Goal: Task Accomplishment & Management: Use online tool/utility

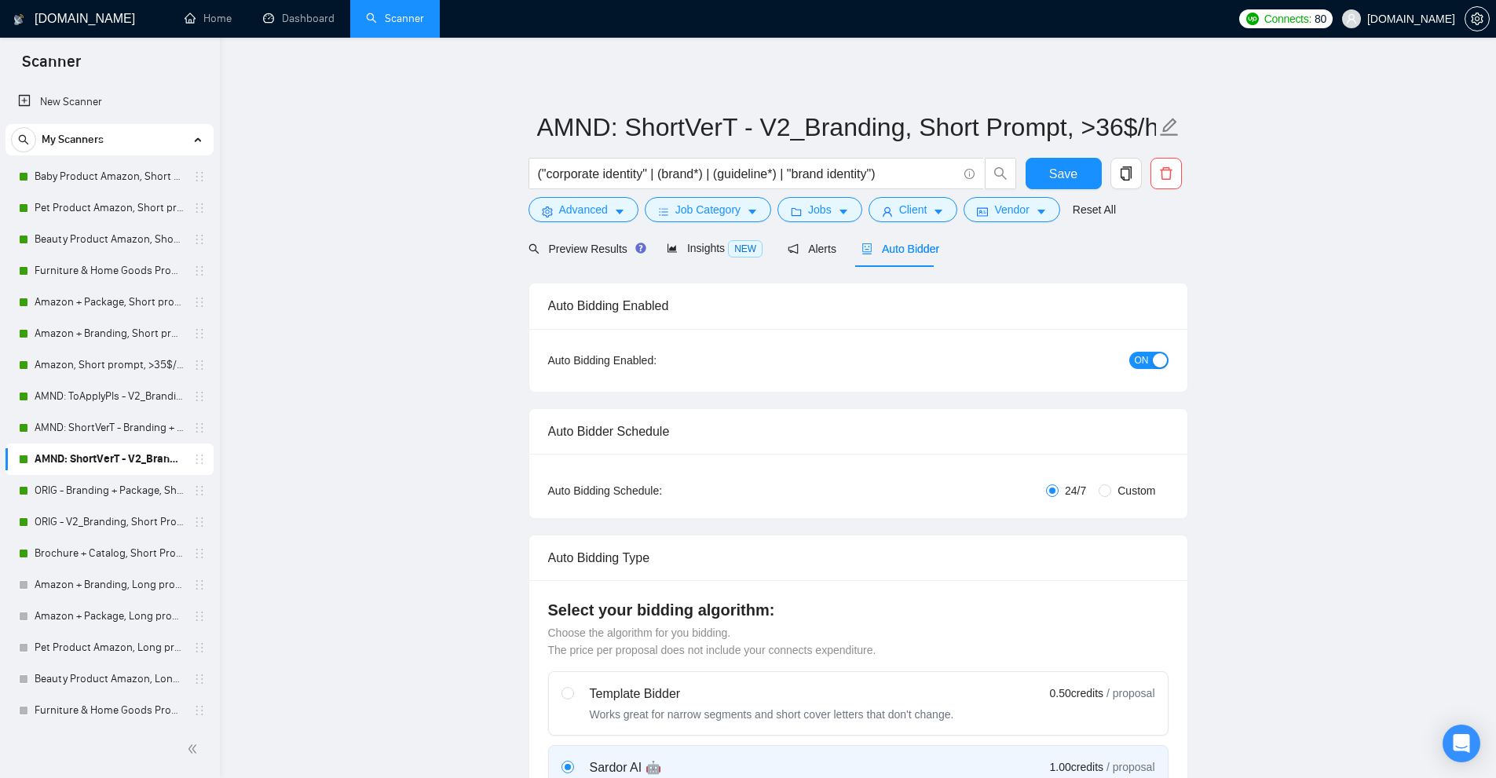
click at [115, 104] on link "New Scanner" at bounding box center [109, 101] width 183 height 31
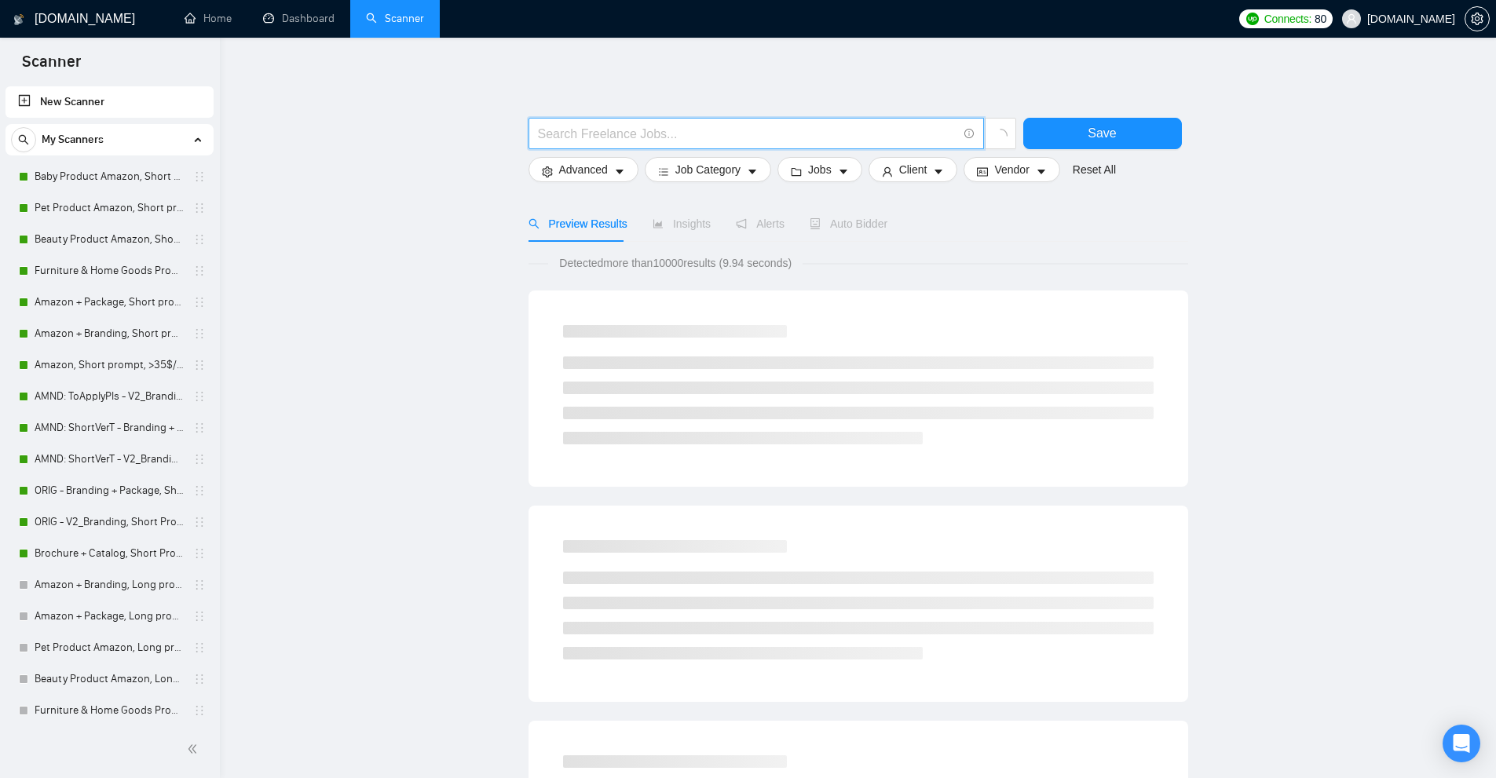
click at [682, 128] on input "text" at bounding box center [747, 134] width 419 height 20
click at [582, 166] on span "Advanced" at bounding box center [583, 169] width 49 height 17
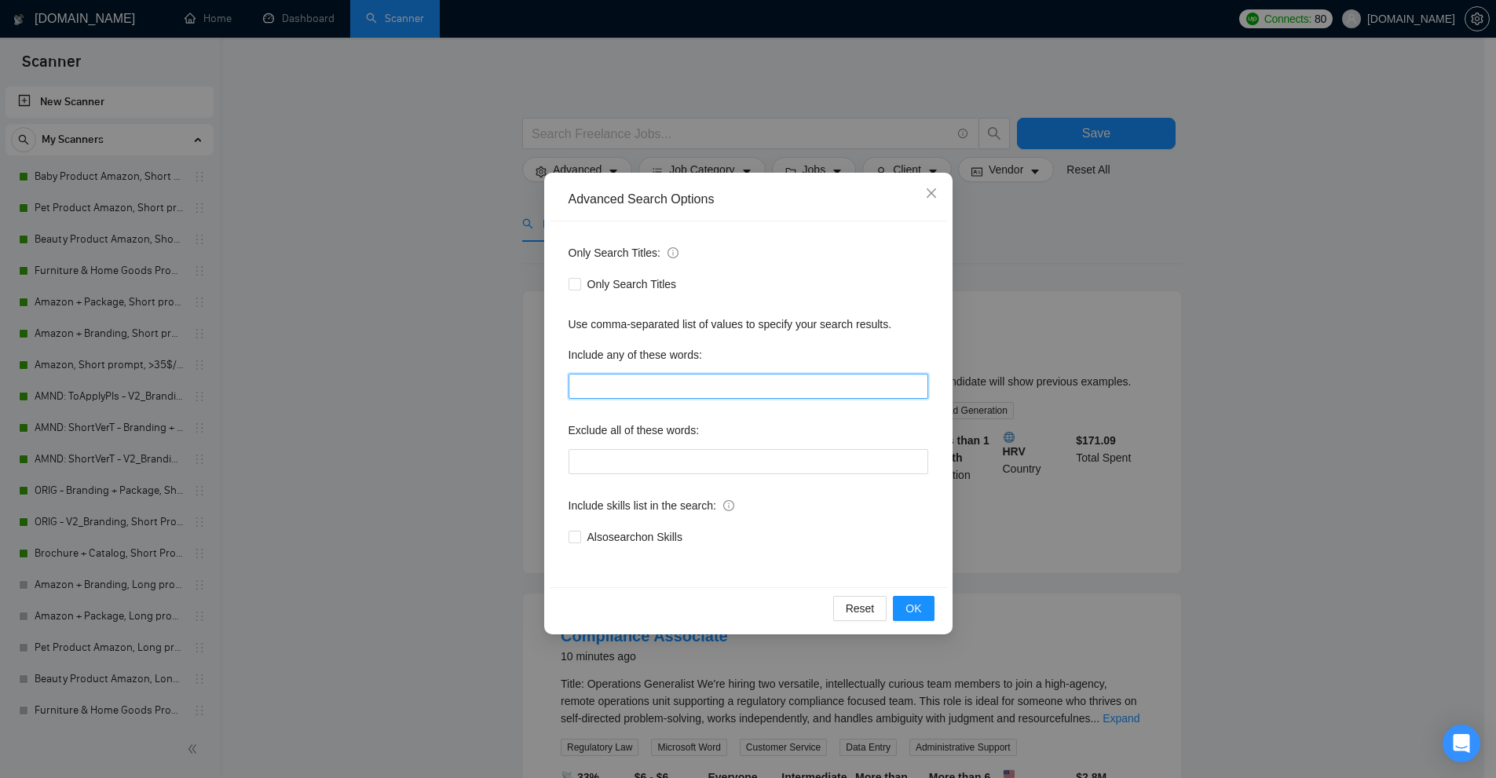
click at [660, 397] on input "text" at bounding box center [749, 386] width 360 height 25
paste input ""Marketing Graphic Design", "(Marketing Graphic Design)", "(Marketing Graphic D…"
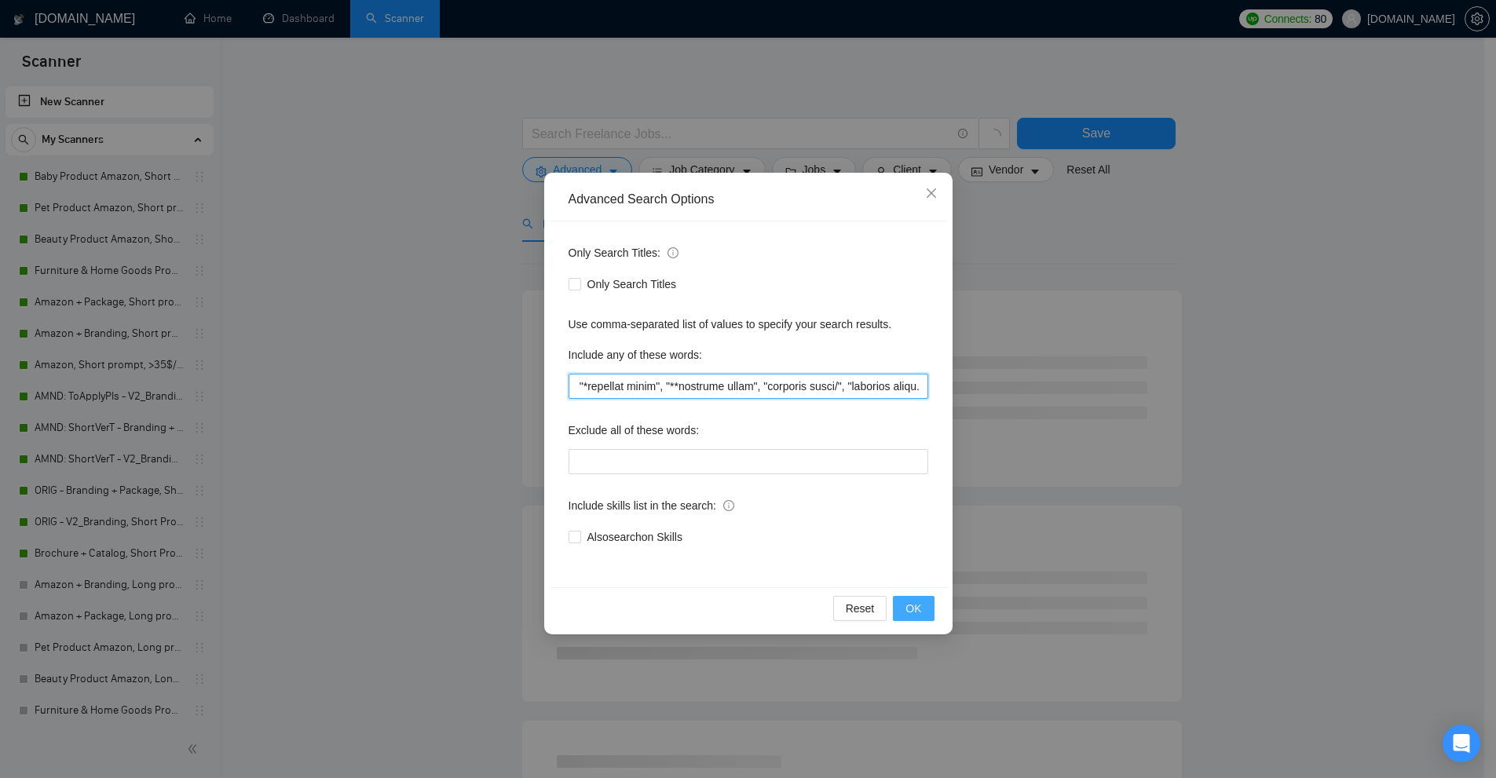
type input ""Marketing Graphic Design", "(Marketing Graphic Design)", "(Marketing Graphic D…"
click at [920, 603] on span "OK" at bounding box center [913, 608] width 16 height 17
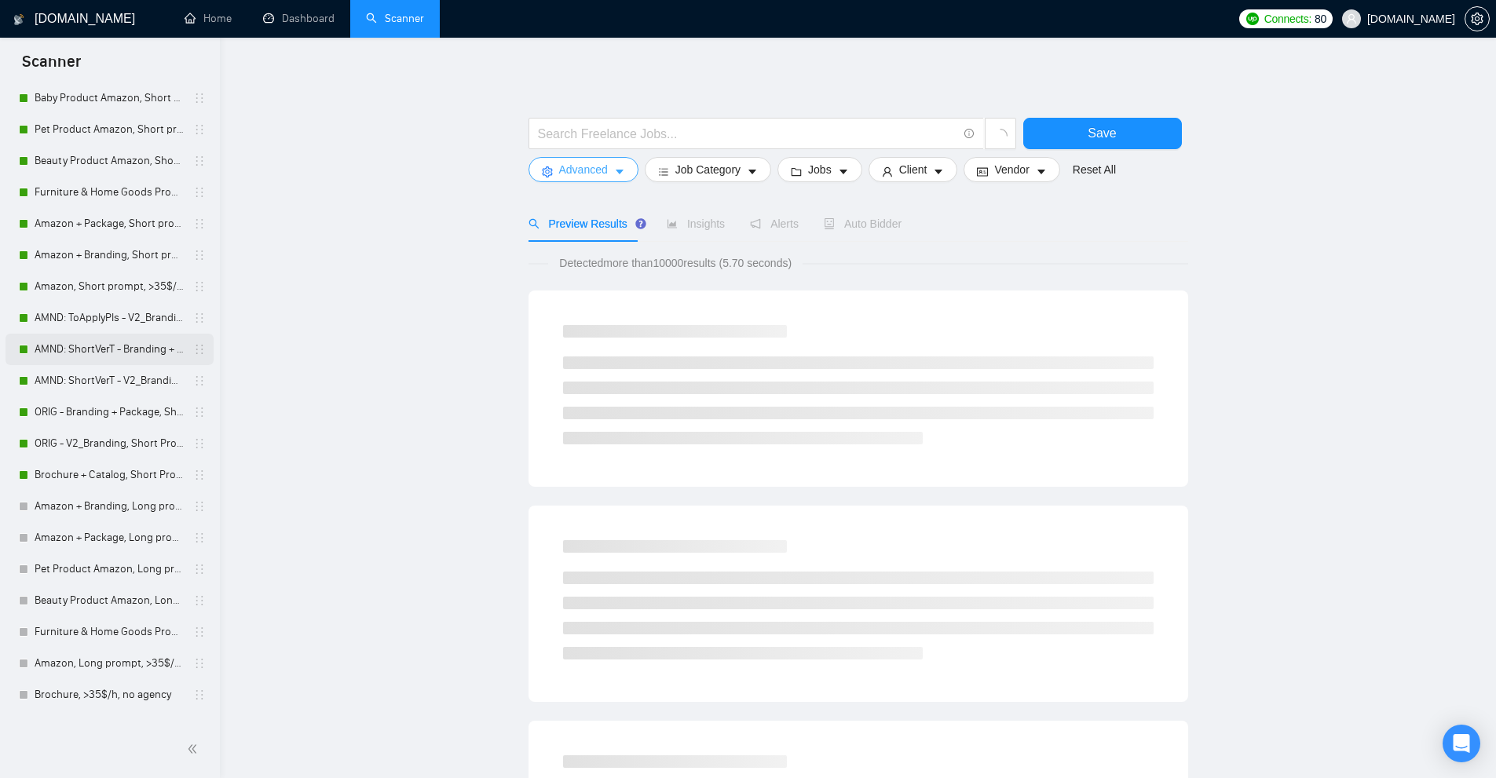
scroll to position [157, 0]
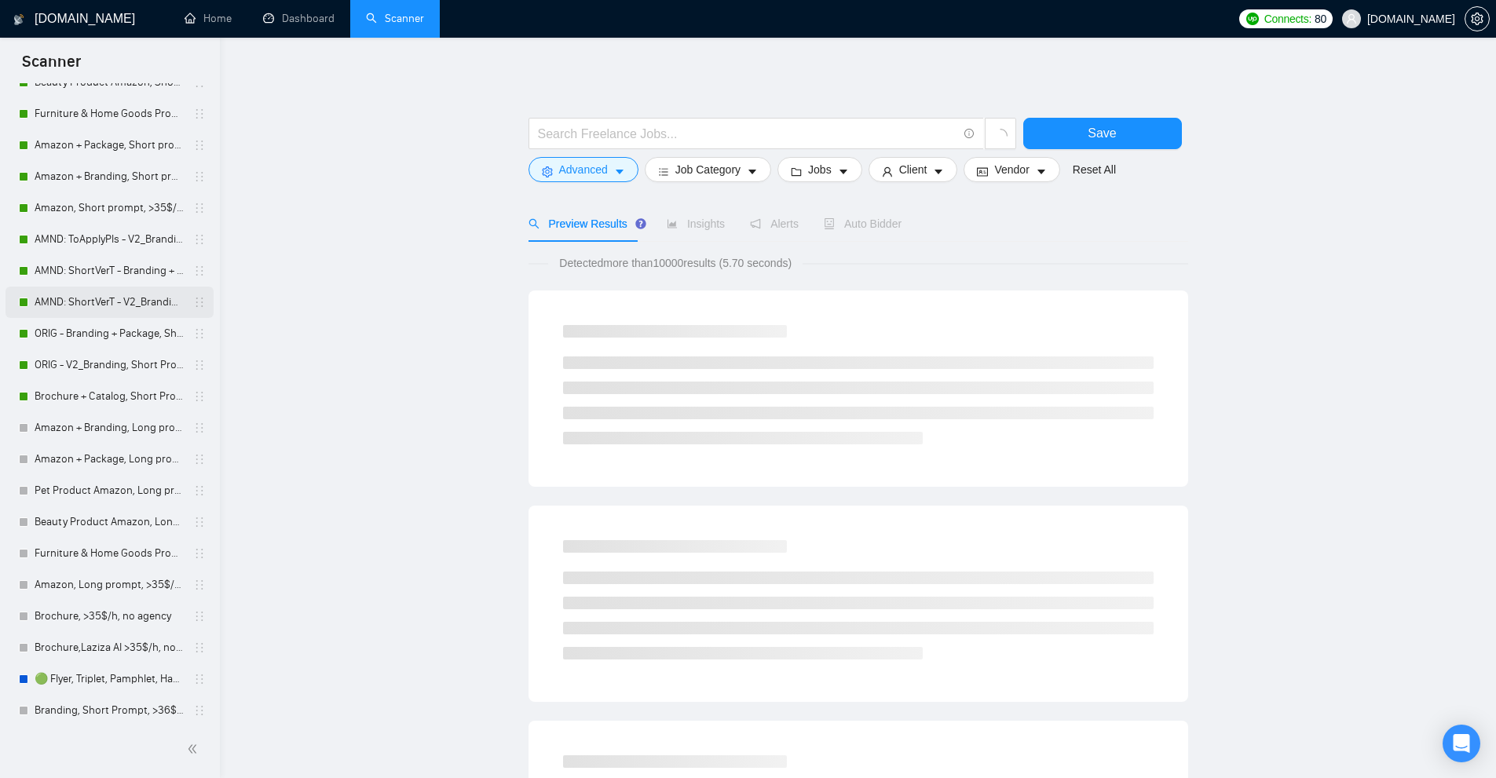
click at [87, 304] on link "AMND: ShortVerT - V2_Branding, Short Prompt, >36$/h, no agency" at bounding box center [109, 302] width 149 height 31
click at [102, 269] on link "AMND: ShortVerT - Branding + Package, Short Prompt, >36$/h, no agency" at bounding box center [109, 270] width 149 height 31
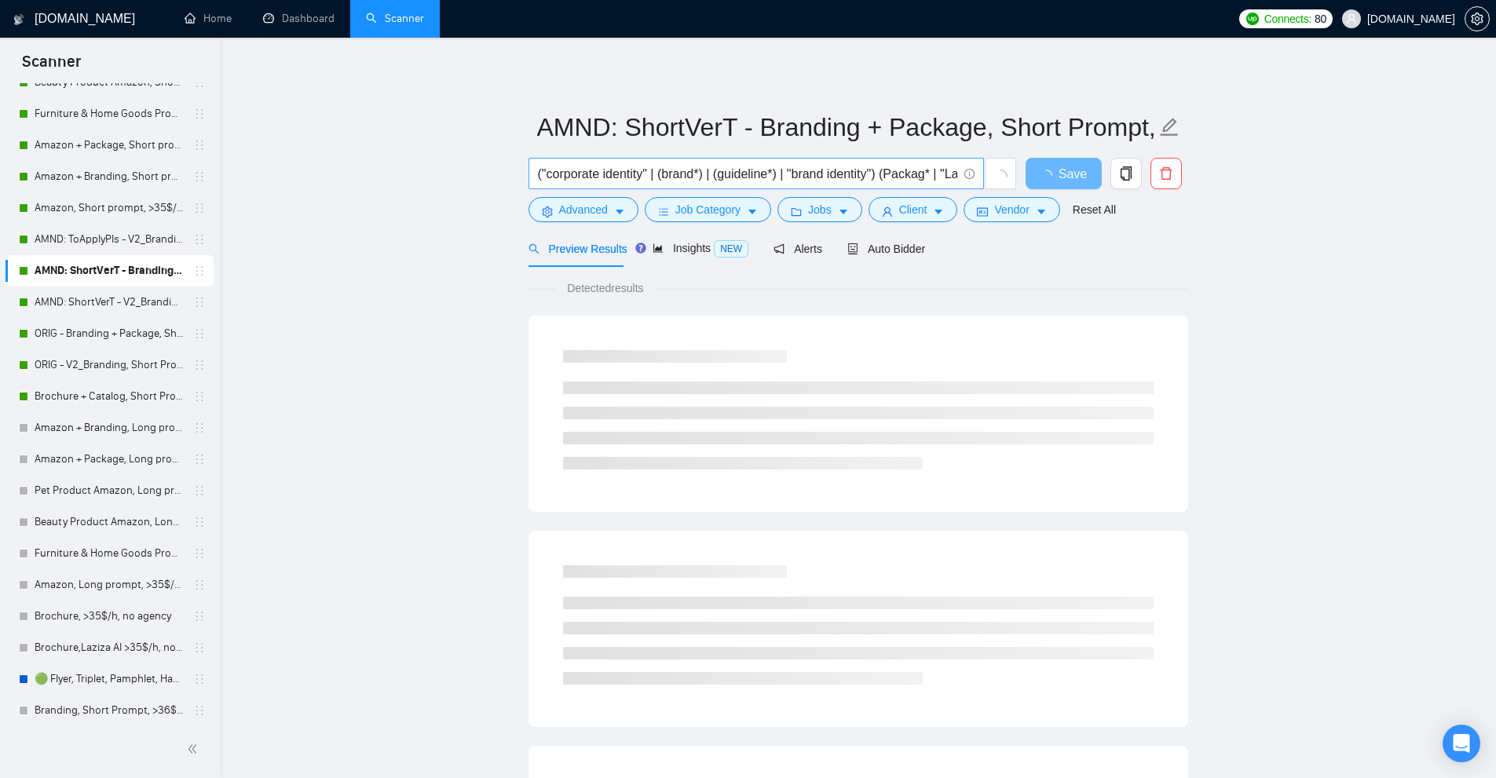
scroll to position [0, 68]
click at [121, 307] on link "AMND: ShortVerT - V2_Branding, Short Prompt, >36$/h, no agency" at bounding box center [109, 302] width 149 height 31
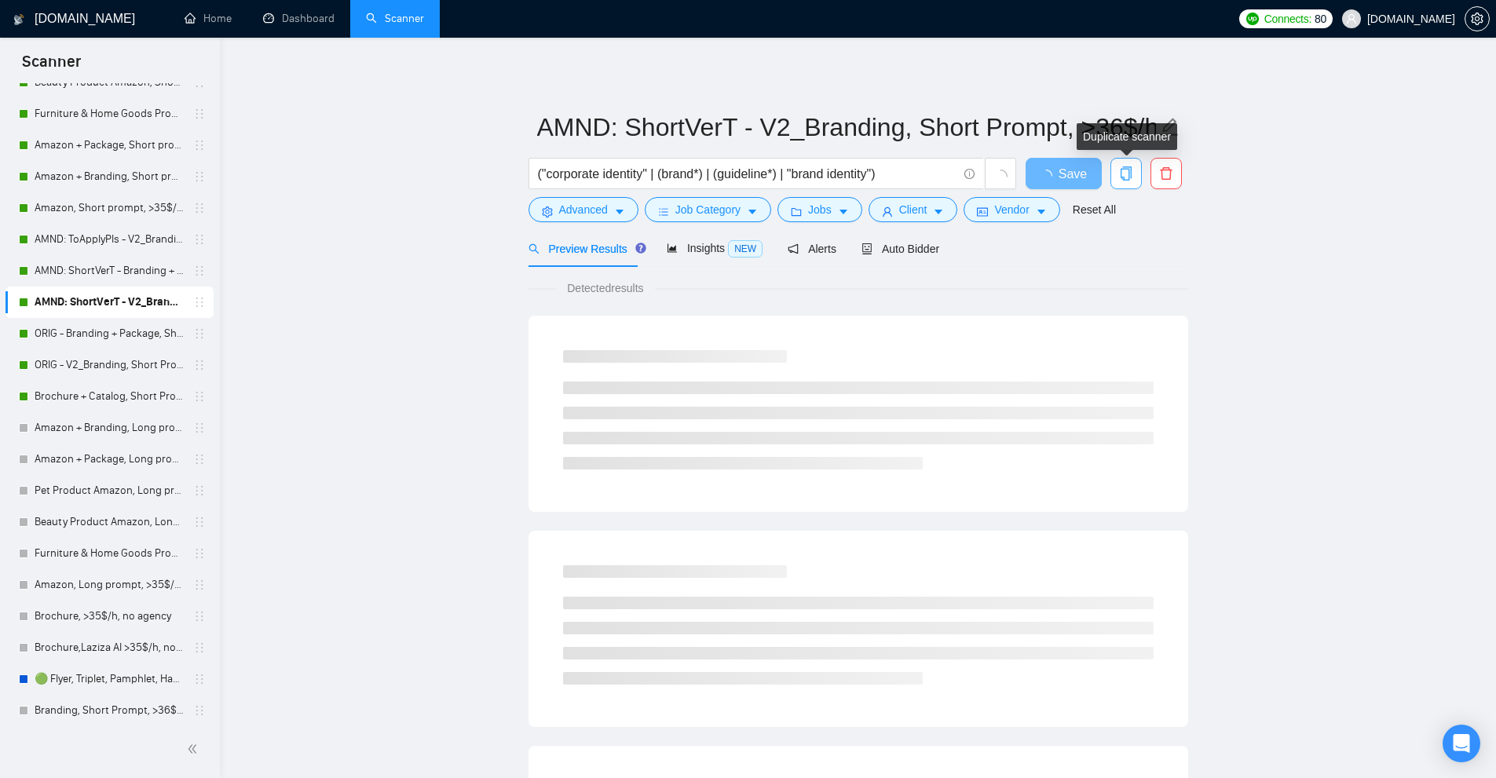
click at [1131, 177] on icon "copy" at bounding box center [1125, 173] width 11 height 14
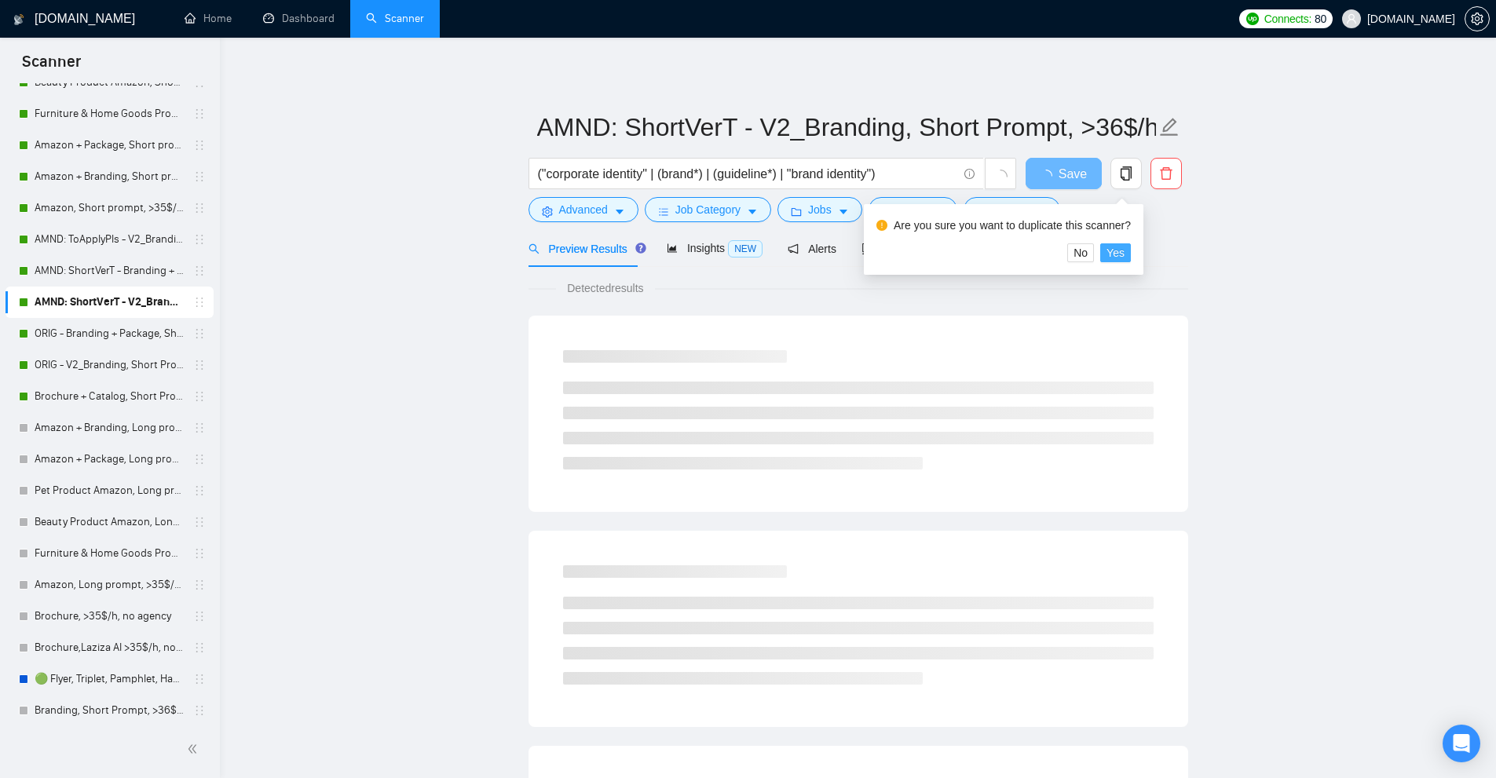
click at [1118, 255] on span "Yes" at bounding box center [1115, 252] width 18 height 17
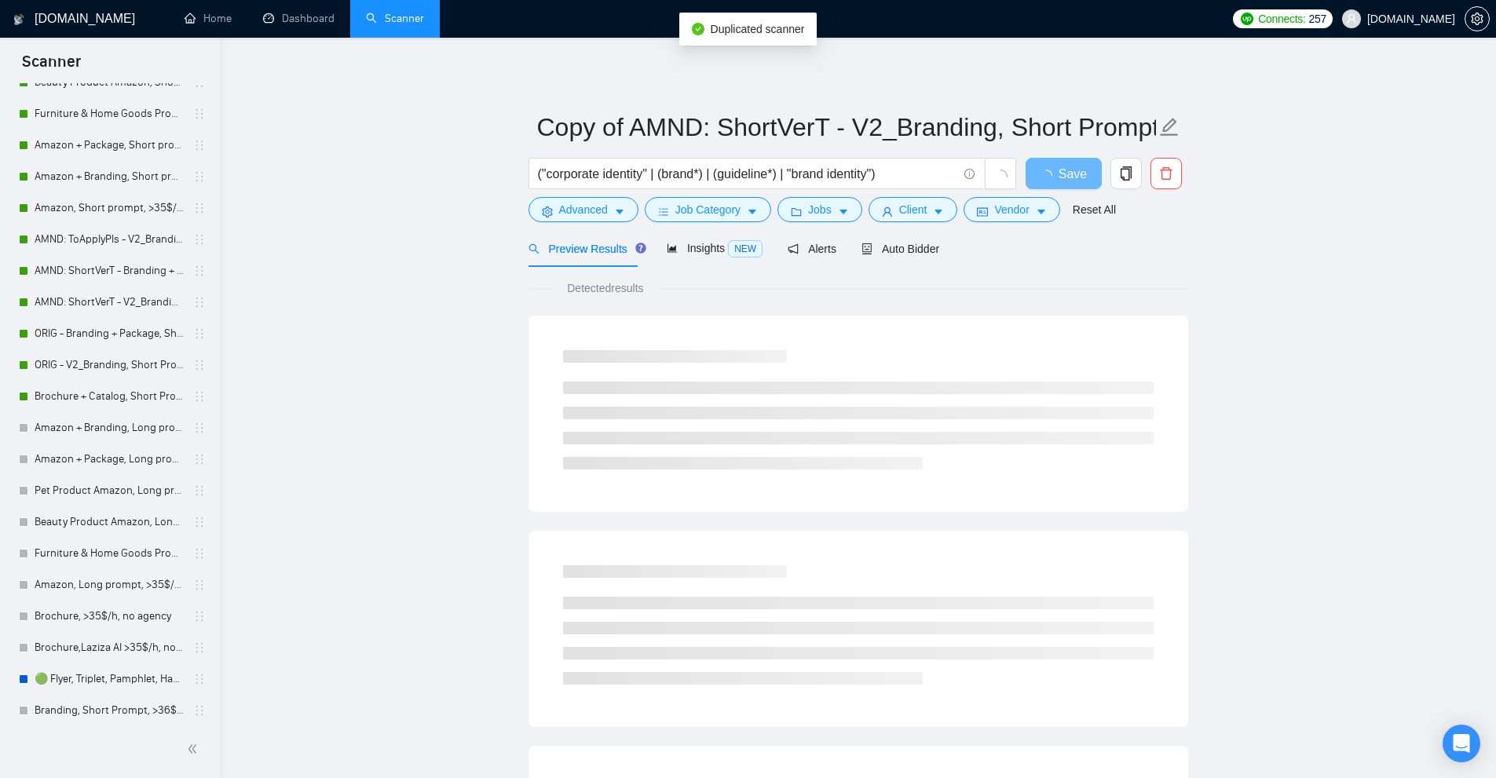
scroll to position [628, 0]
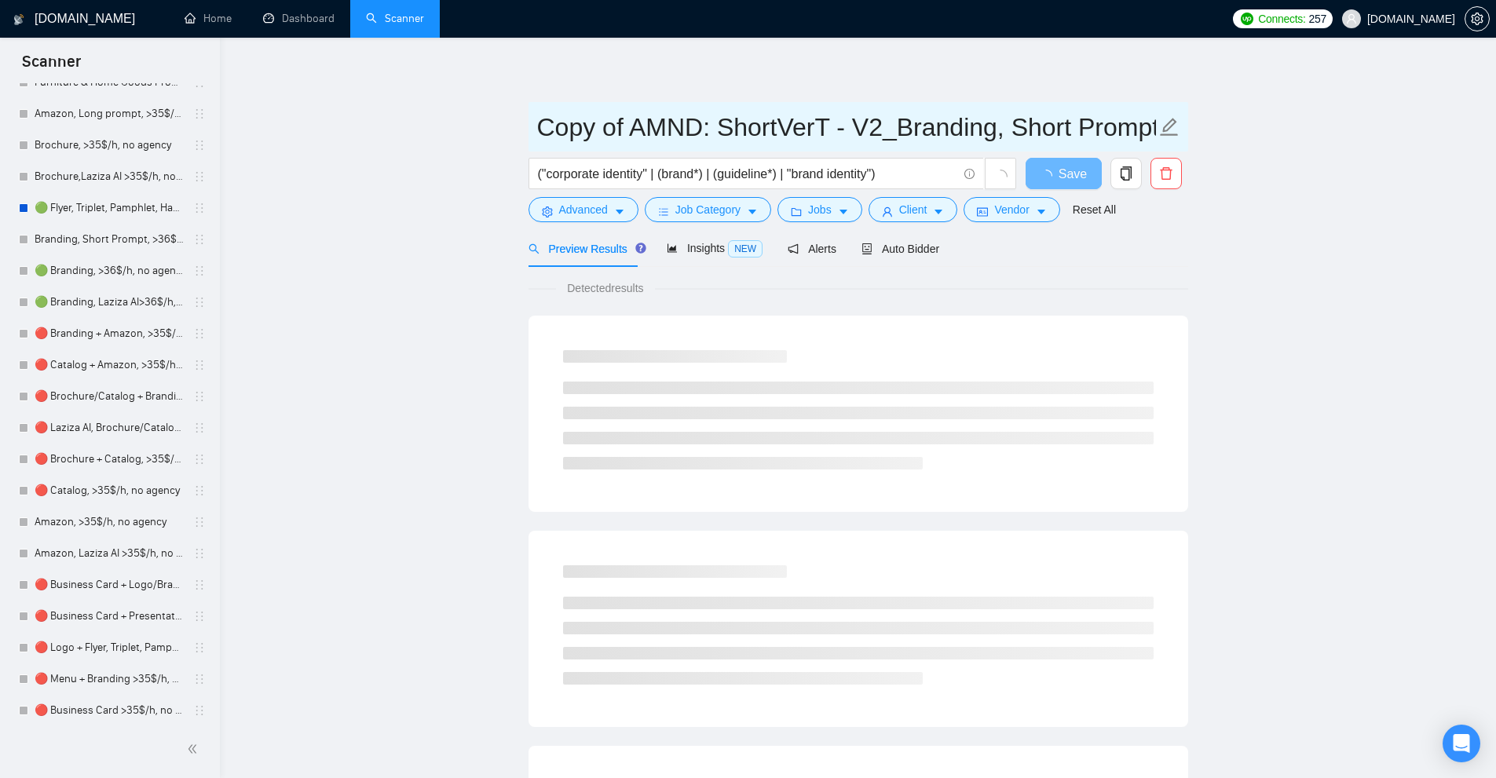
drag, startPoint x: 625, startPoint y: 122, endPoint x: 510, endPoint y: 115, distance: 115.7
click at [510, 115] on main "Copy of AMND: ShortVerT - V2_Branding, Short Prompt, >36$/h, no agency ("corpor…" at bounding box center [858, 718] width 1226 height 1310
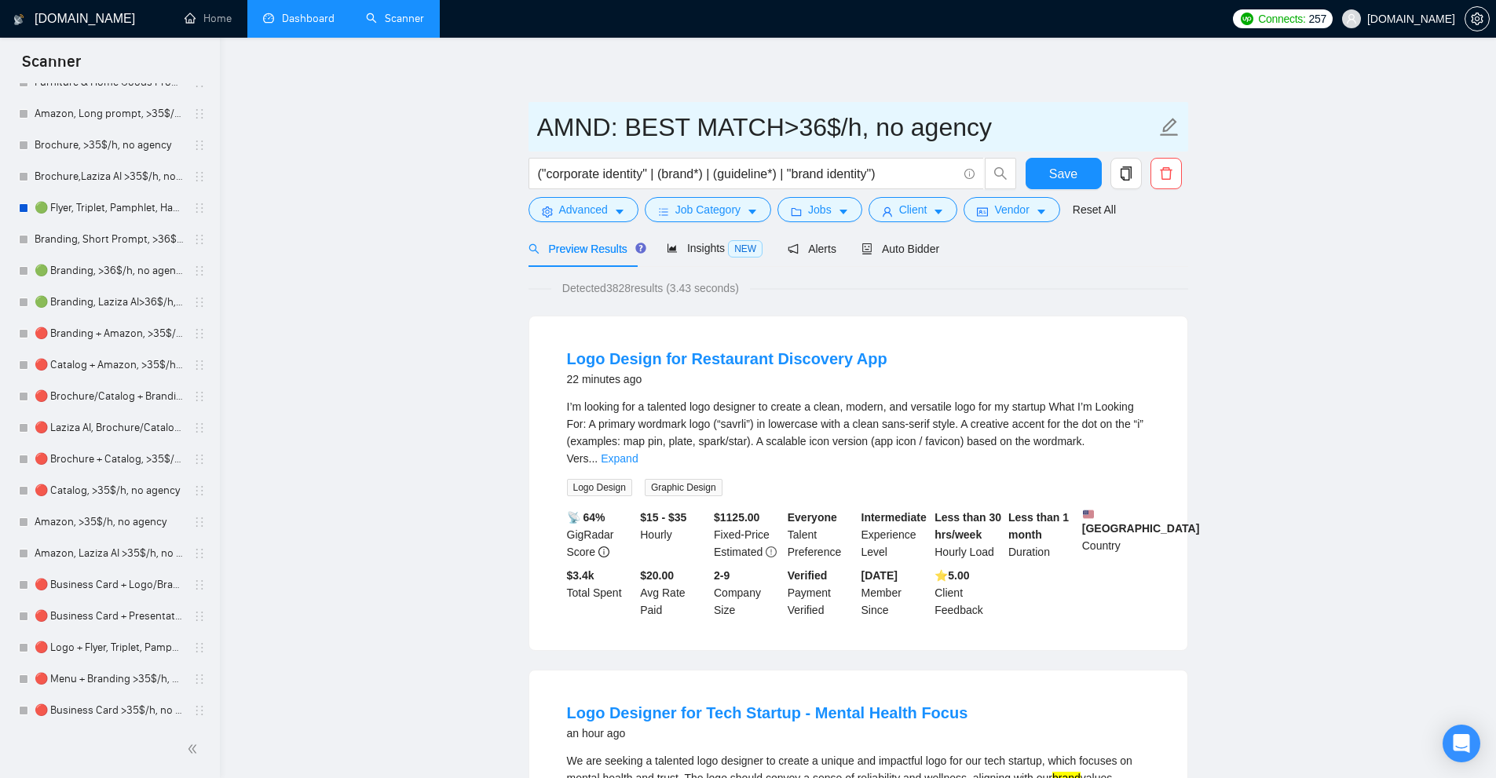
scroll to position [0, 0]
type input "AMND: BEST MATCH >36$/h, no agency"
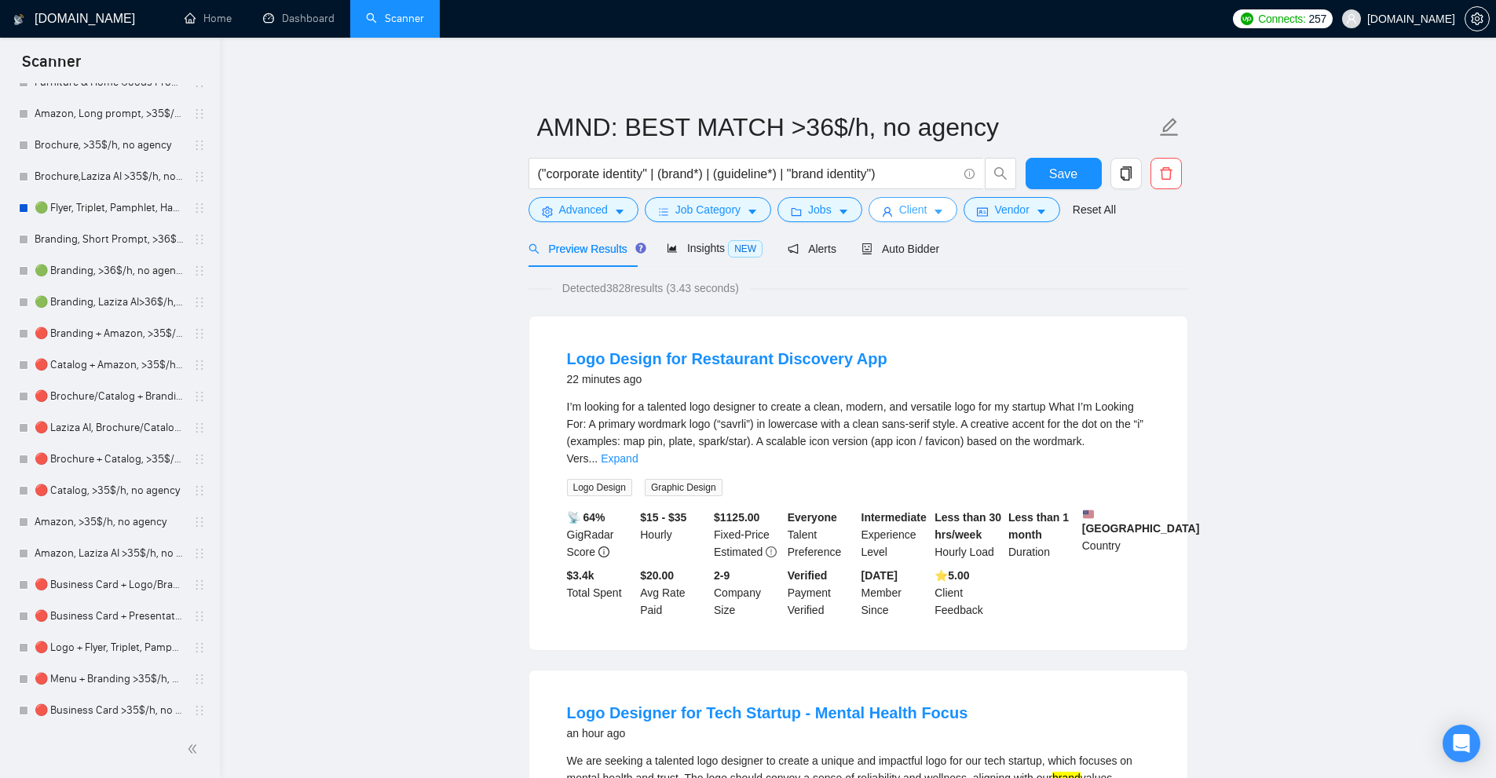
click at [905, 213] on span "Client" at bounding box center [913, 209] width 28 height 17
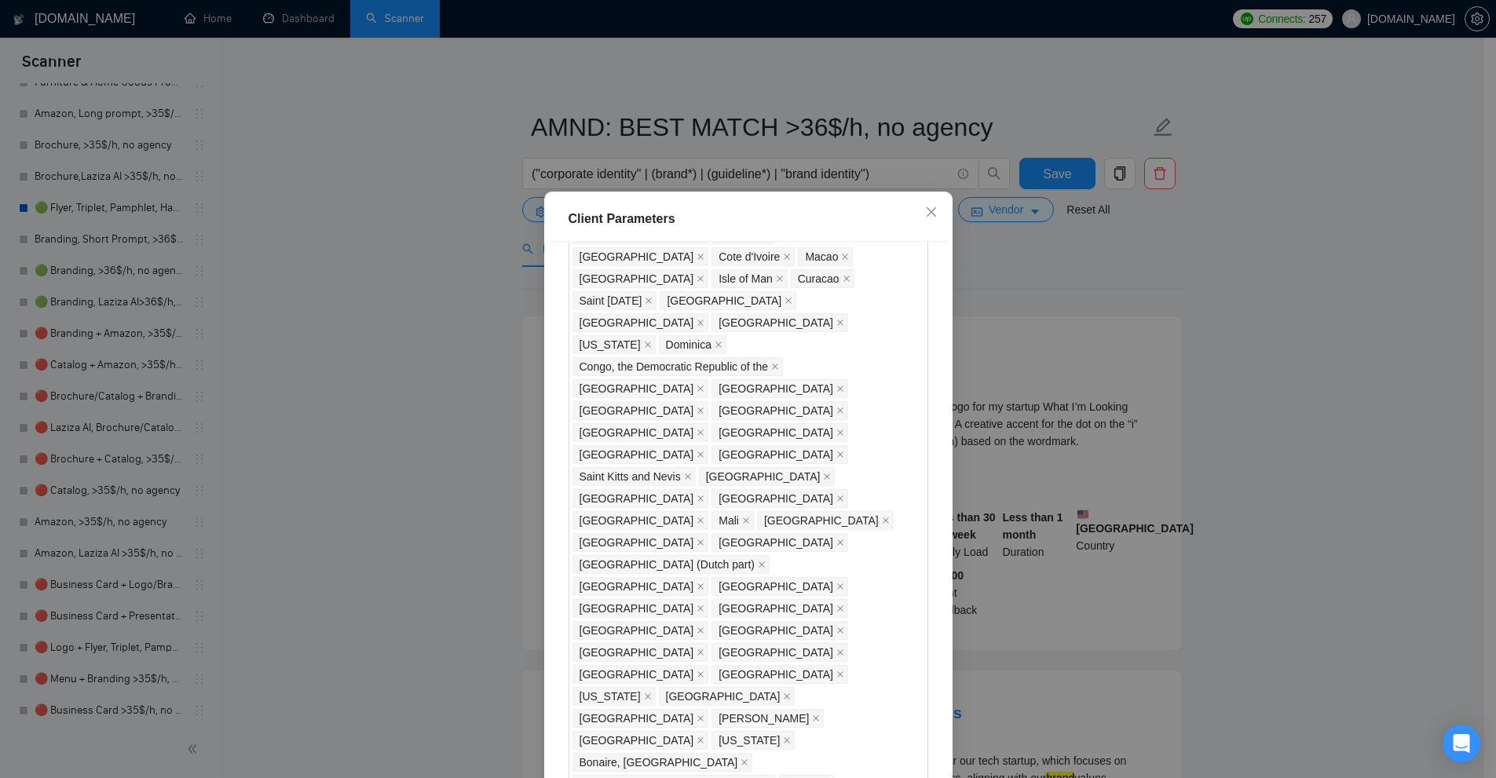
scroll to position [1245, 0]
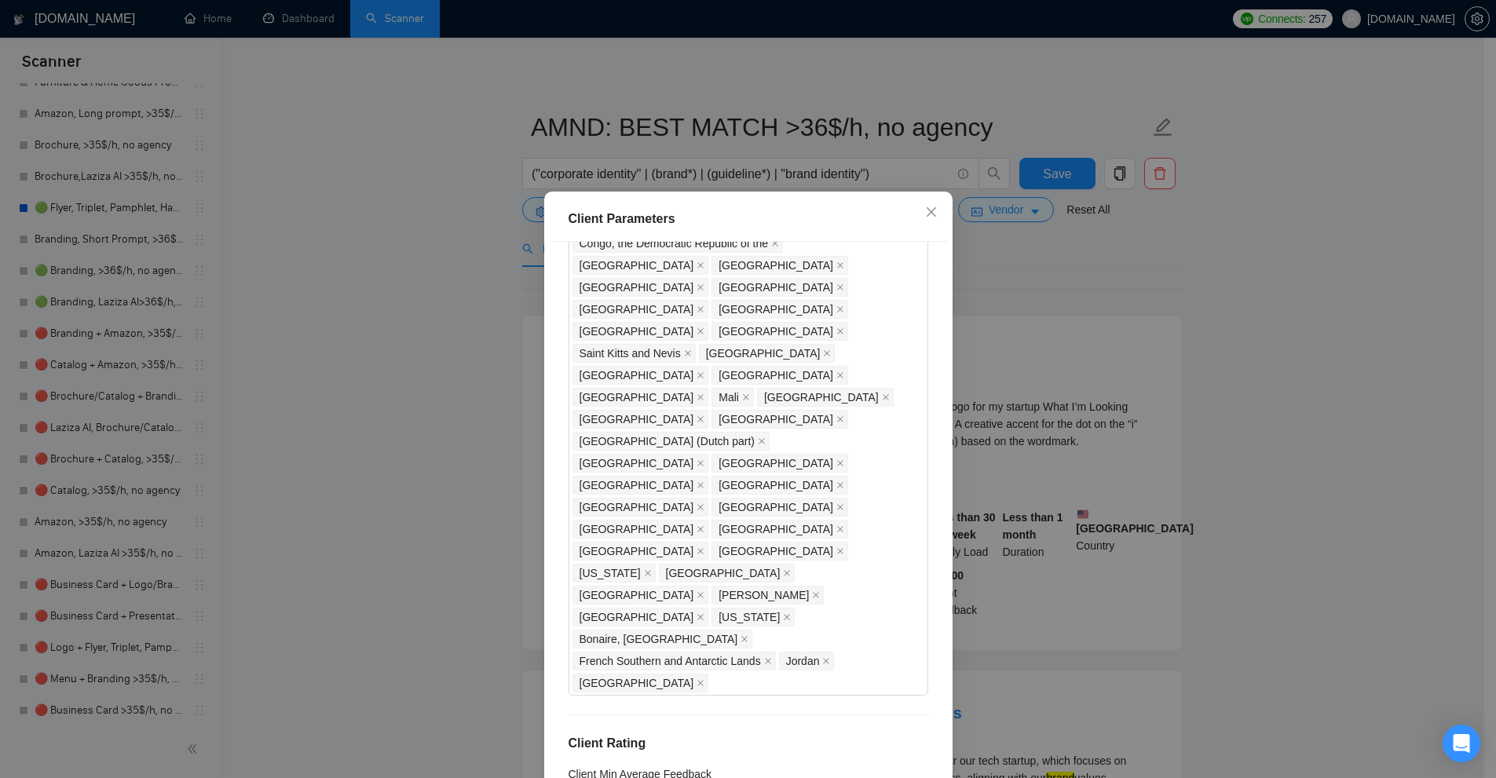
click at [1041, 241] on div "Client Parameters Client Location Include Client Countries Select Exclude Clien…" at bounding box center [748, 389] width 1496 height 778
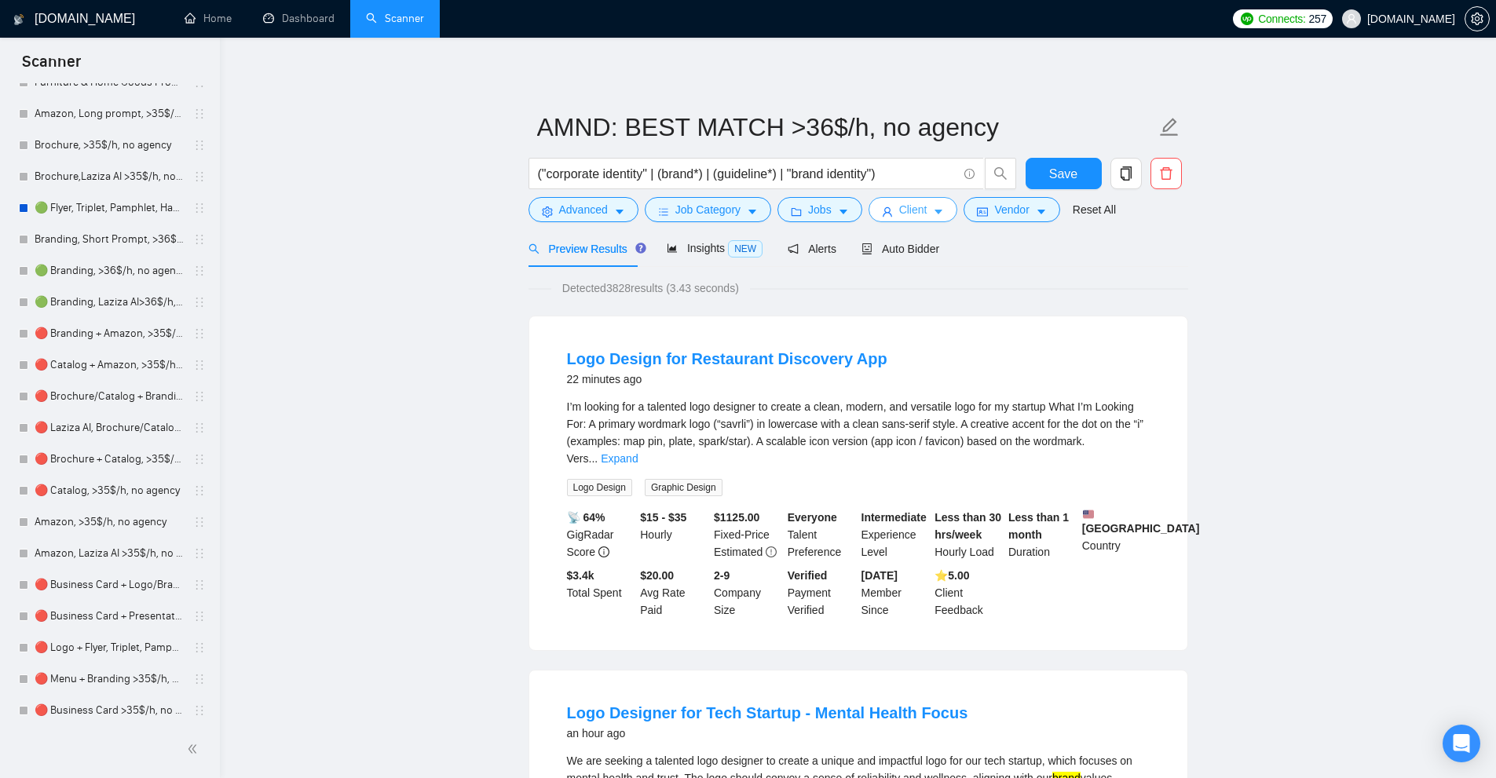
click at [1010, 202] on body "Scanner New Scanner My Scanners Baby Product Amazon, Short prompt, >35$/h, no a…" at bounding box center [748, 389] width 1496 height 778
click at [1010, 202] on span "Vendor" at bounding box center [1011, 209] width 35 height 17
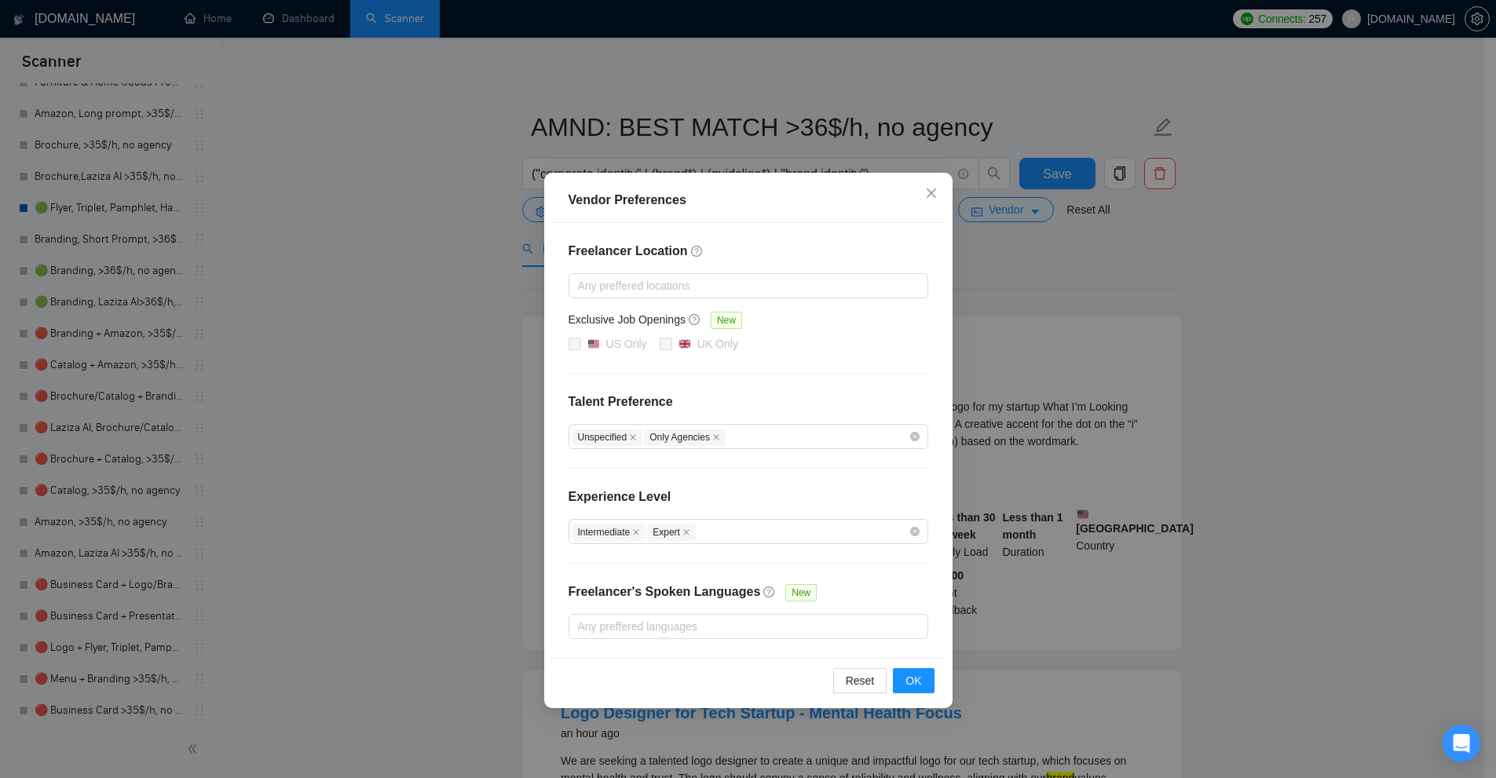
click at [996, 239] on div "Vendor Preferences Freelancer Location Any preffered locations Exclusive Job Op…" at bounding box center [748, 389] width 1496 height 778
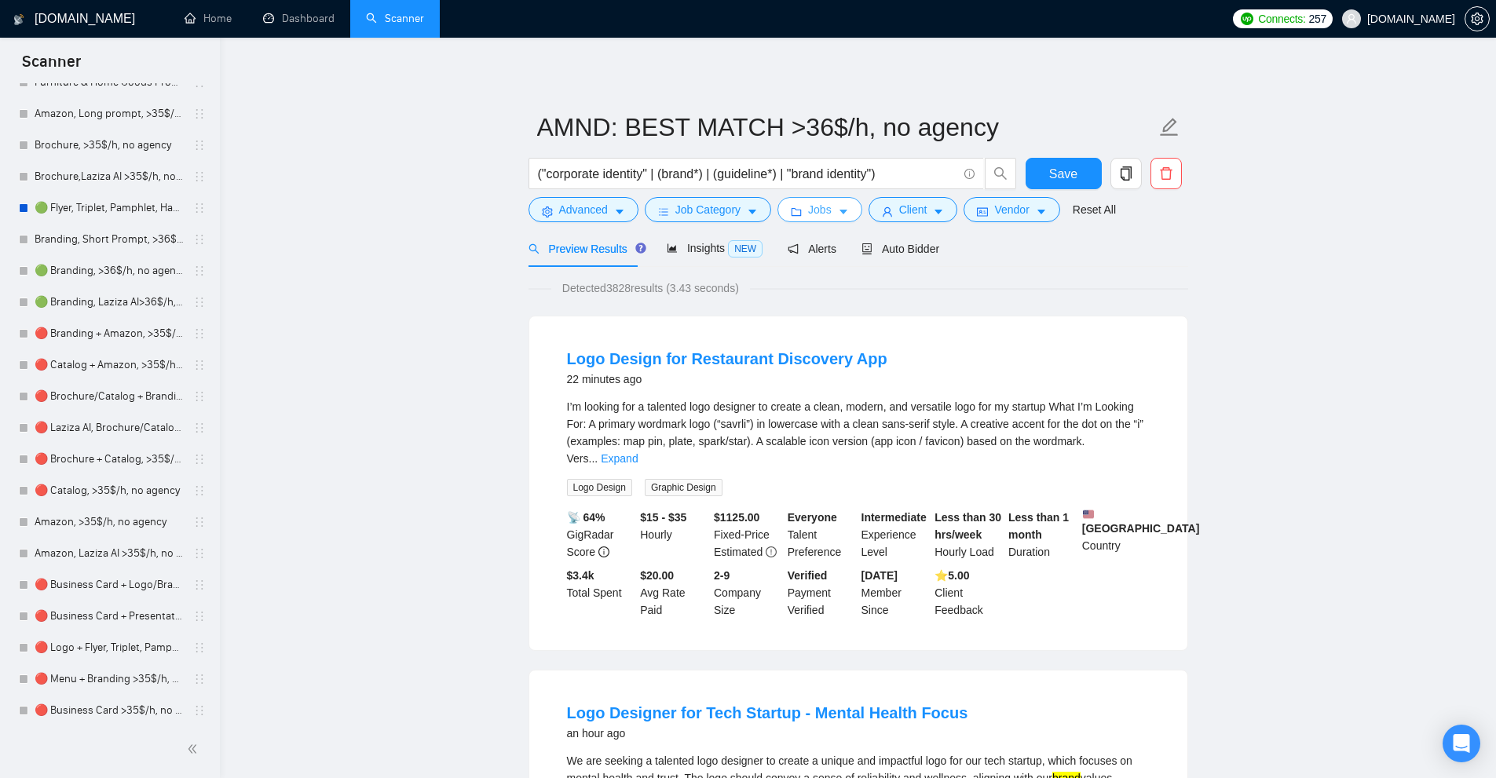
click at [779, 210] on button "Jobs" at bounding box center [819, 209] width 85 height 25
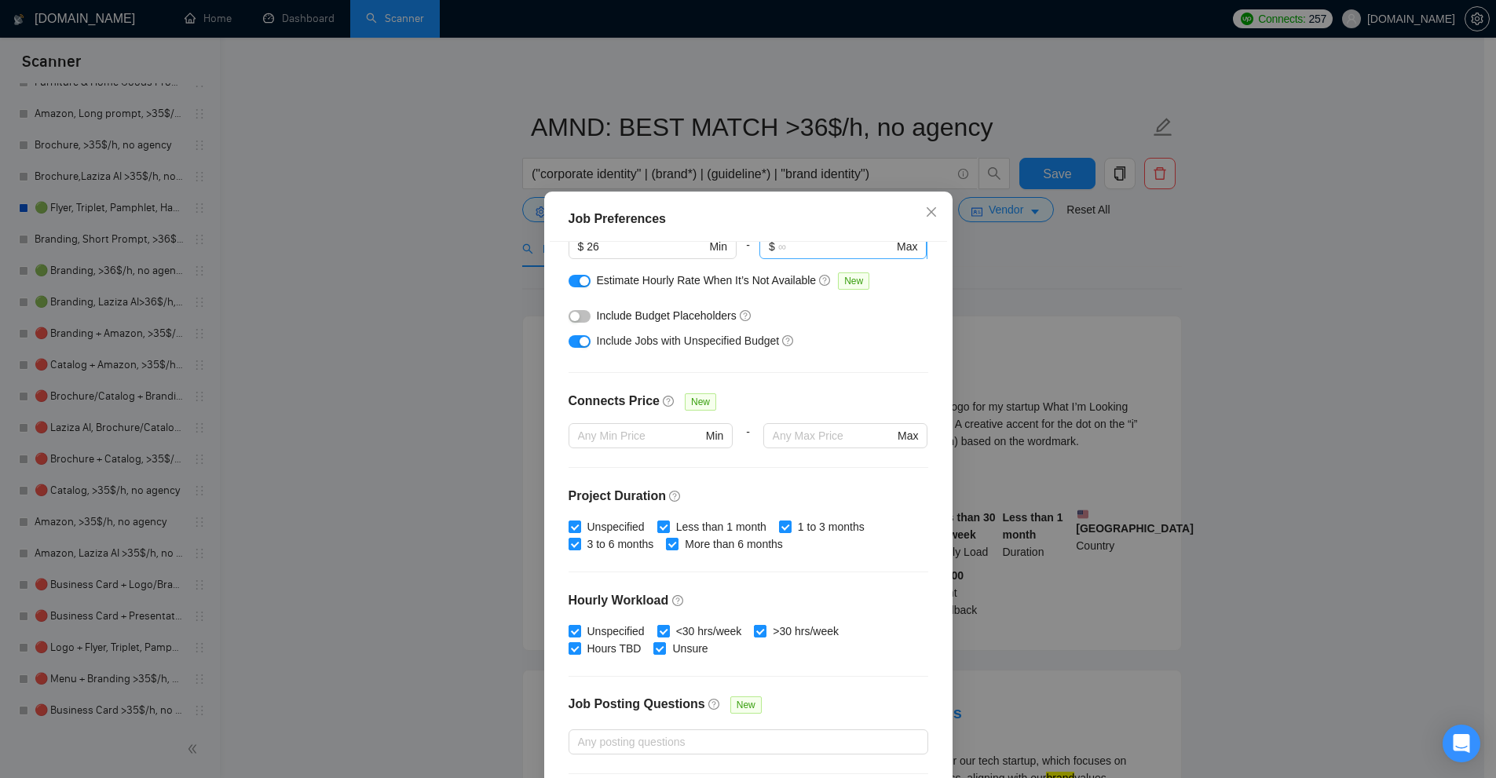
scroll to position [0, 0]
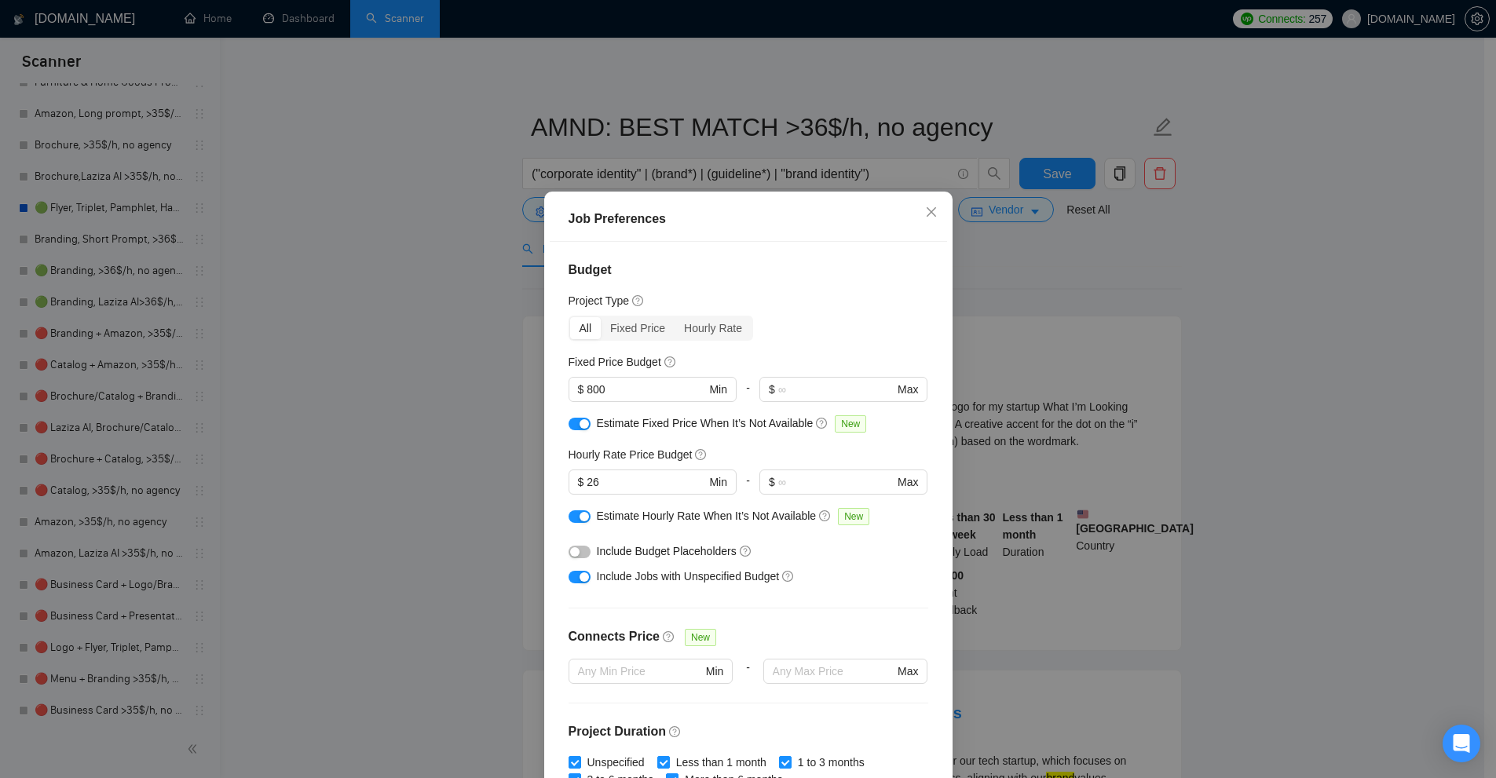
click at [1022, 309] on div "Job Preferences Budget Project Type All Fixed Price Hourly Rate Fixed Price Bud…" at bounding box center [748, 389] width 1496 height 778
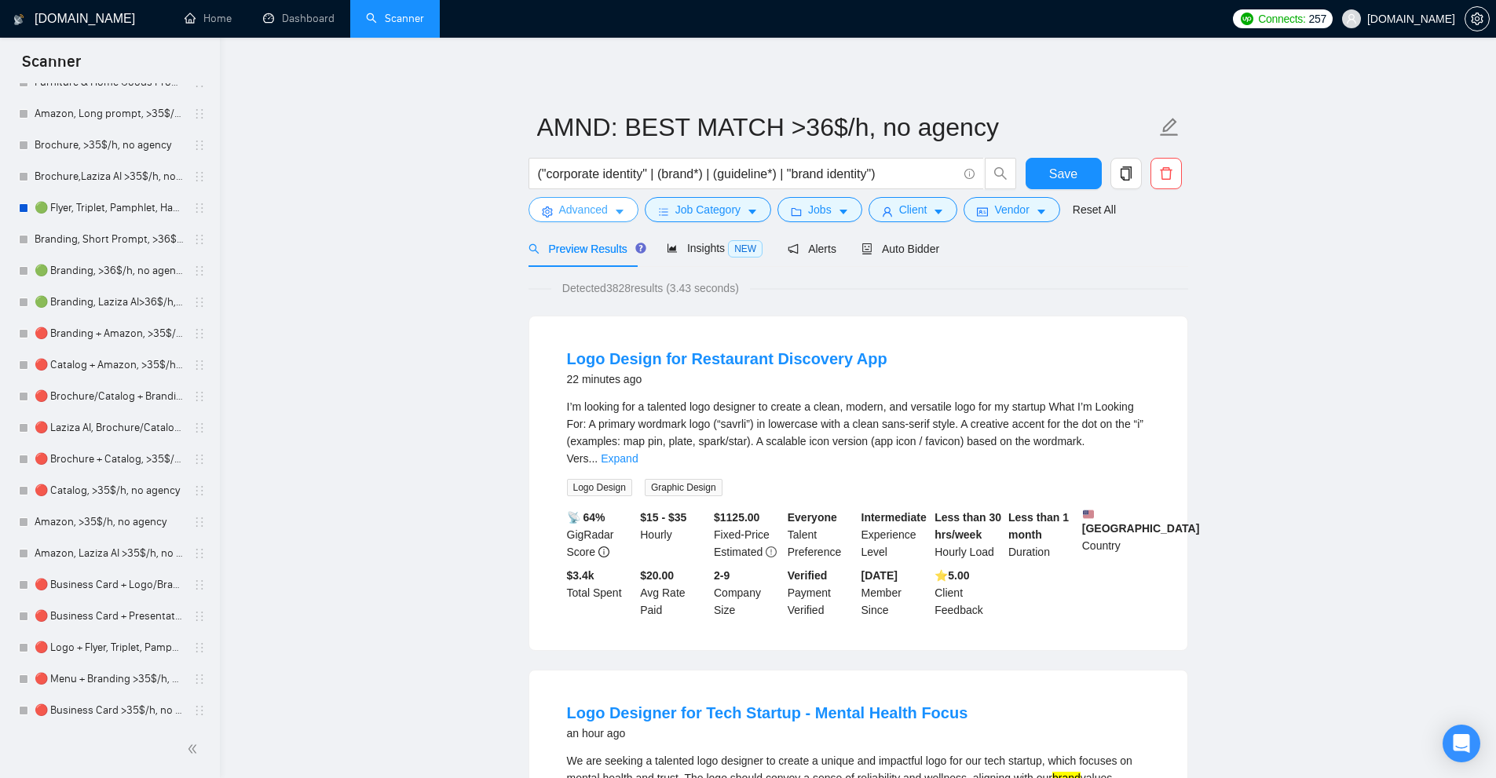
click at [605, 218] on span "Advanced" at bounding box center [583, 209] width 49 height 17
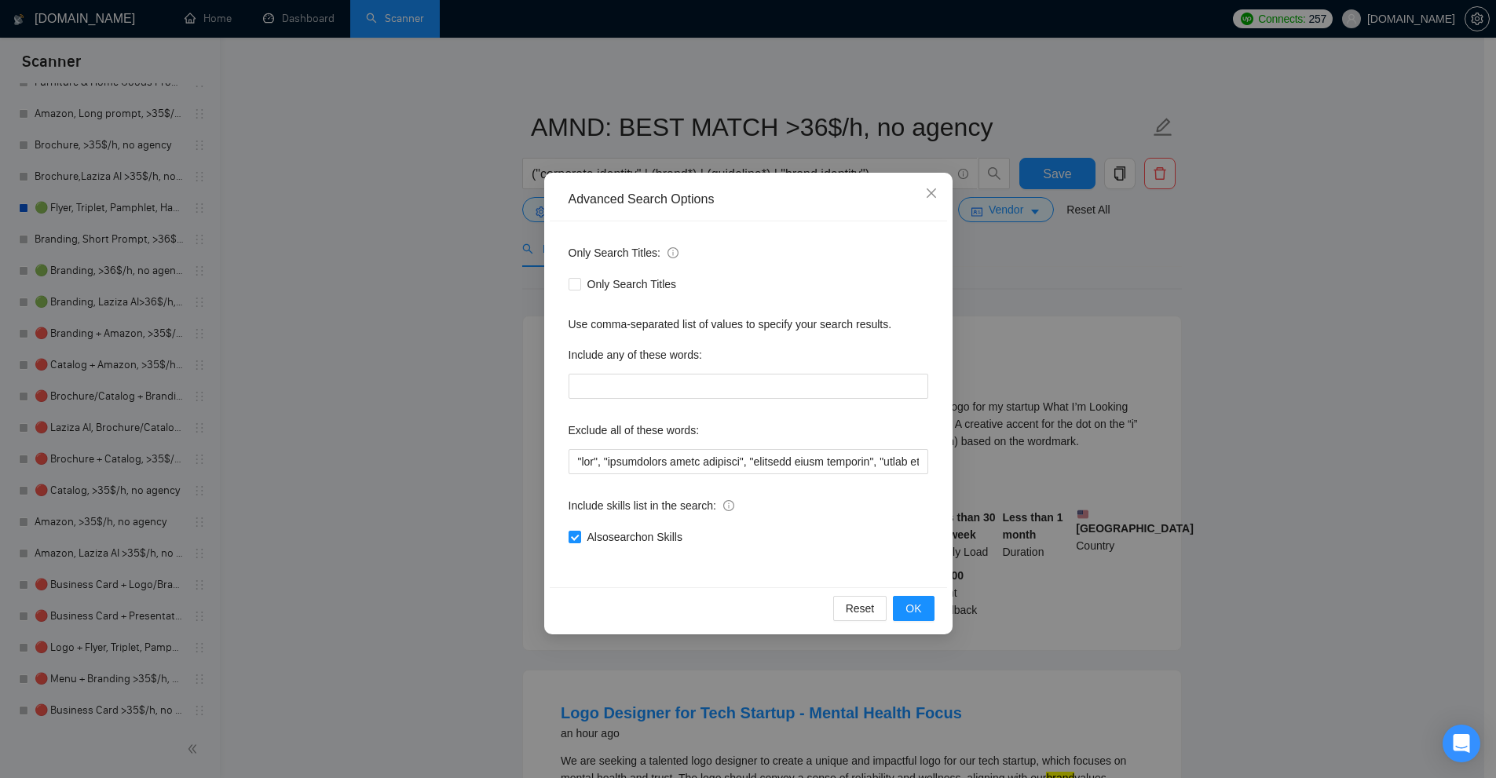
click at [405, 258] on div "Advanced Search Options Only Search Titles: Only Search Titles Use comma-separa…" at bounding box center [748, 389] width 1496 height 778
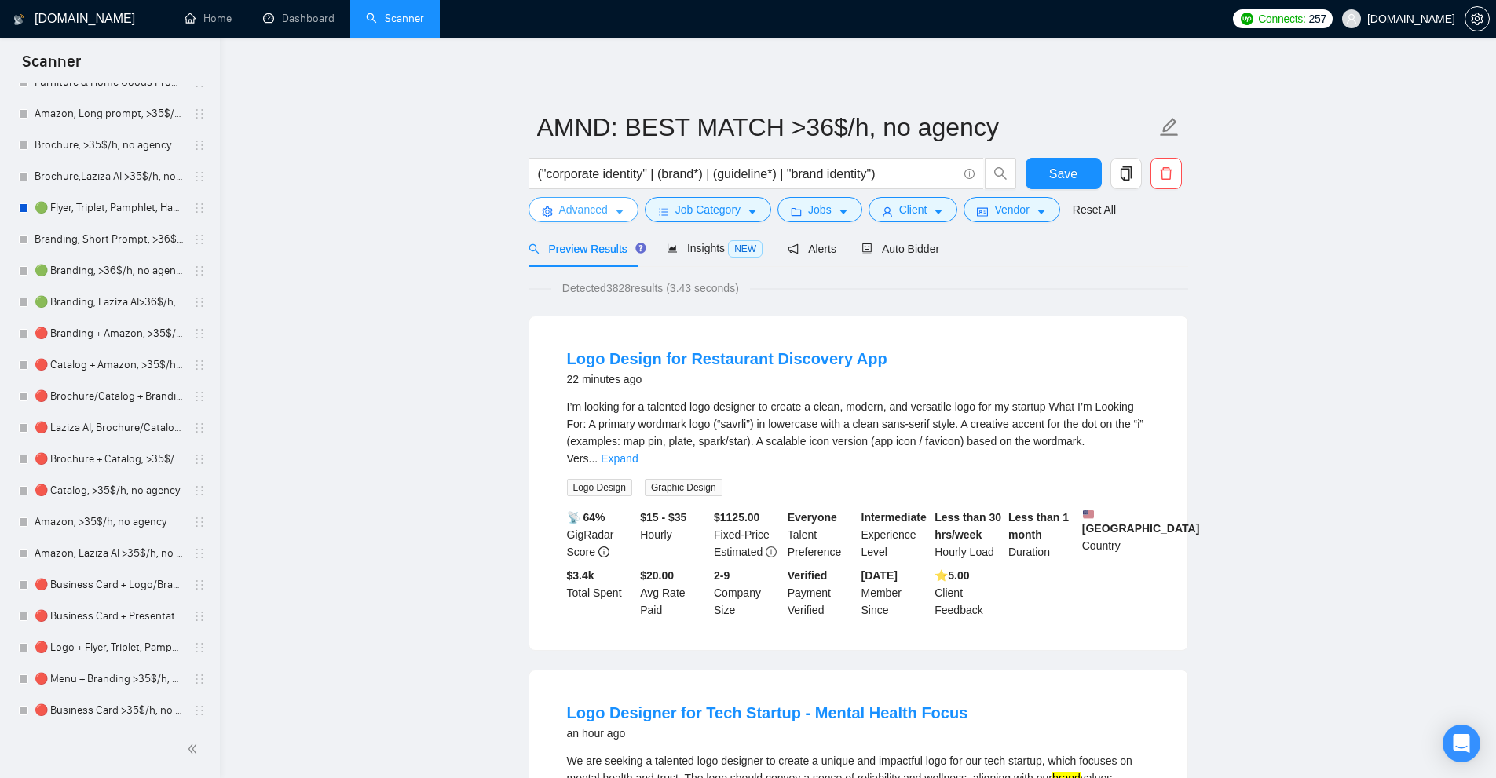
click at [596, 202] on span "Advanced" at bounding box center [583, 209] width 49 height 17
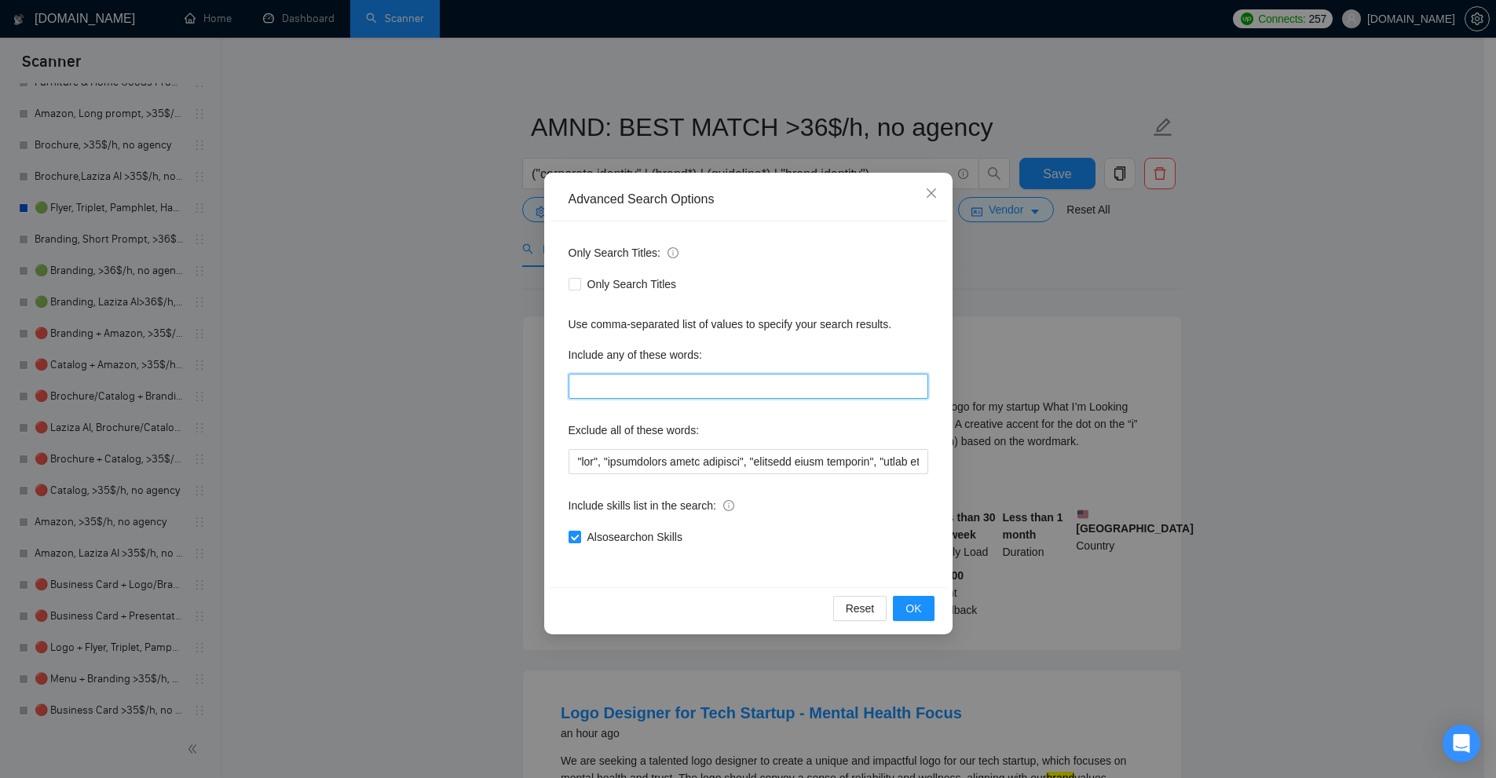
click at [627, 382] on input "text" at bounding box center [749, 386] width 360 height 25
paste input "- V2_Branding, Short Prompt,"
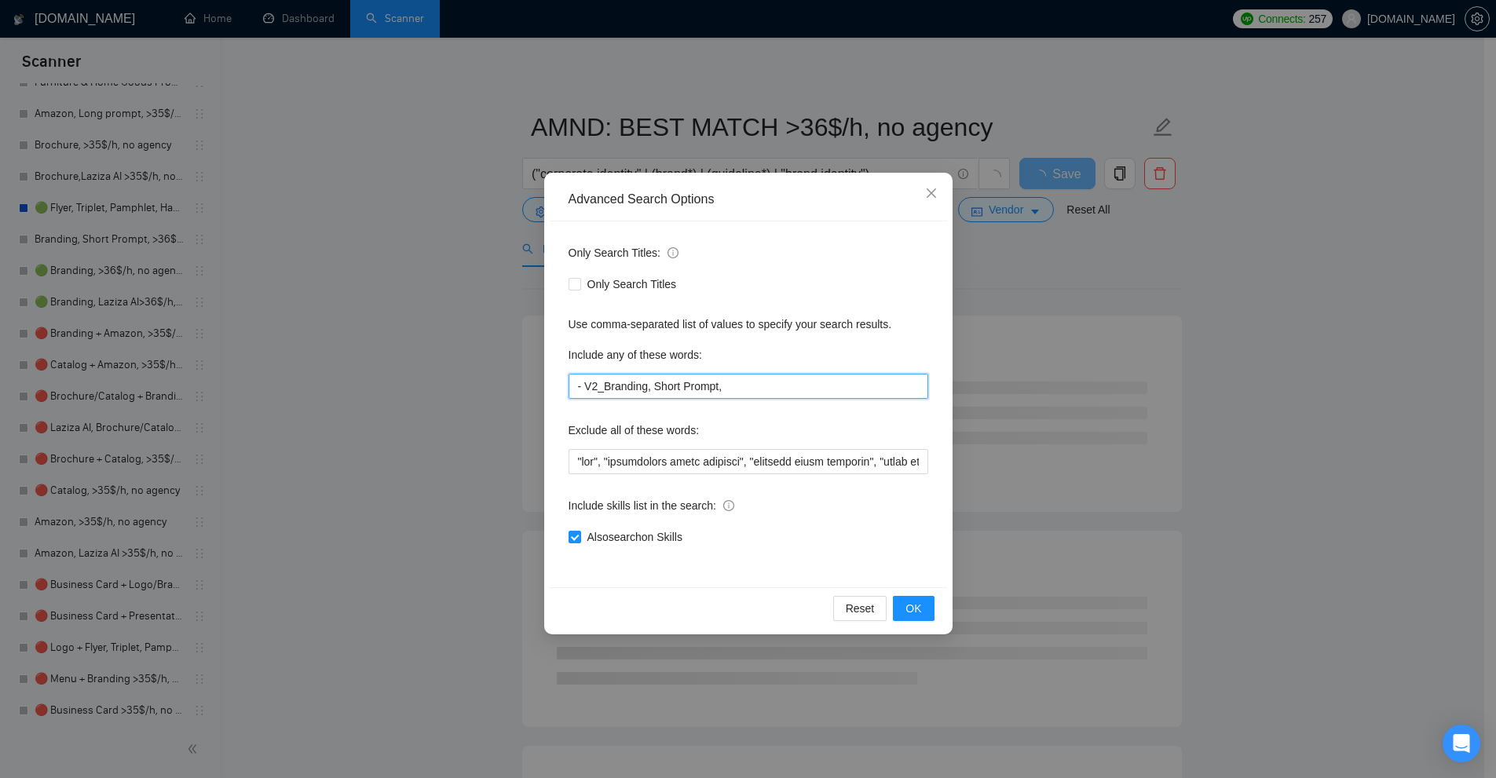
click at [672, 396] on input "- V2_Branding, Short Prompt," at bounding box center [749, 386] width 360 height 25
paste input ""Marketing Graphic Design", "(Marketing Graphic Design)", "(Marketing Graphic D…"
type input ""Marketing Graphic Design", "(Marketing Graphic Design)", "(Marketing Graphic D…"
click at [628, 535] on span "Also search on Skills" at bounding box center [635, 536] width 108 height 17
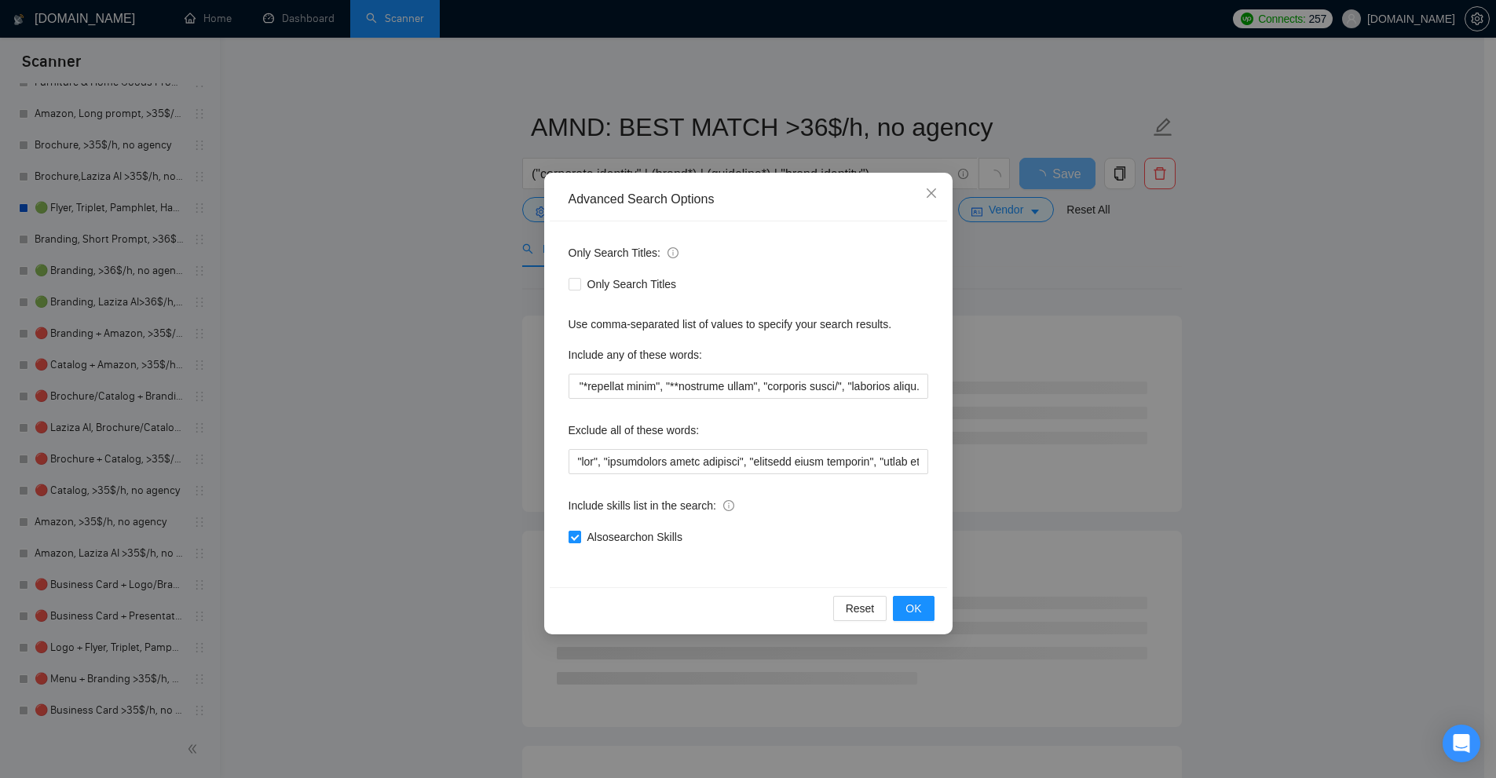
click at [580, 535] on input "Also search on Skills" at bounding box center [574, 536] width 11 height 11
checkbox input "false"
click at [627, 286] on span "Only Search Titles" at bounding box center [632, 284] width 102 height 17
click at [580, 286] on input "Only Search Titles" at bounding box center [574, 283] width 11 height 11
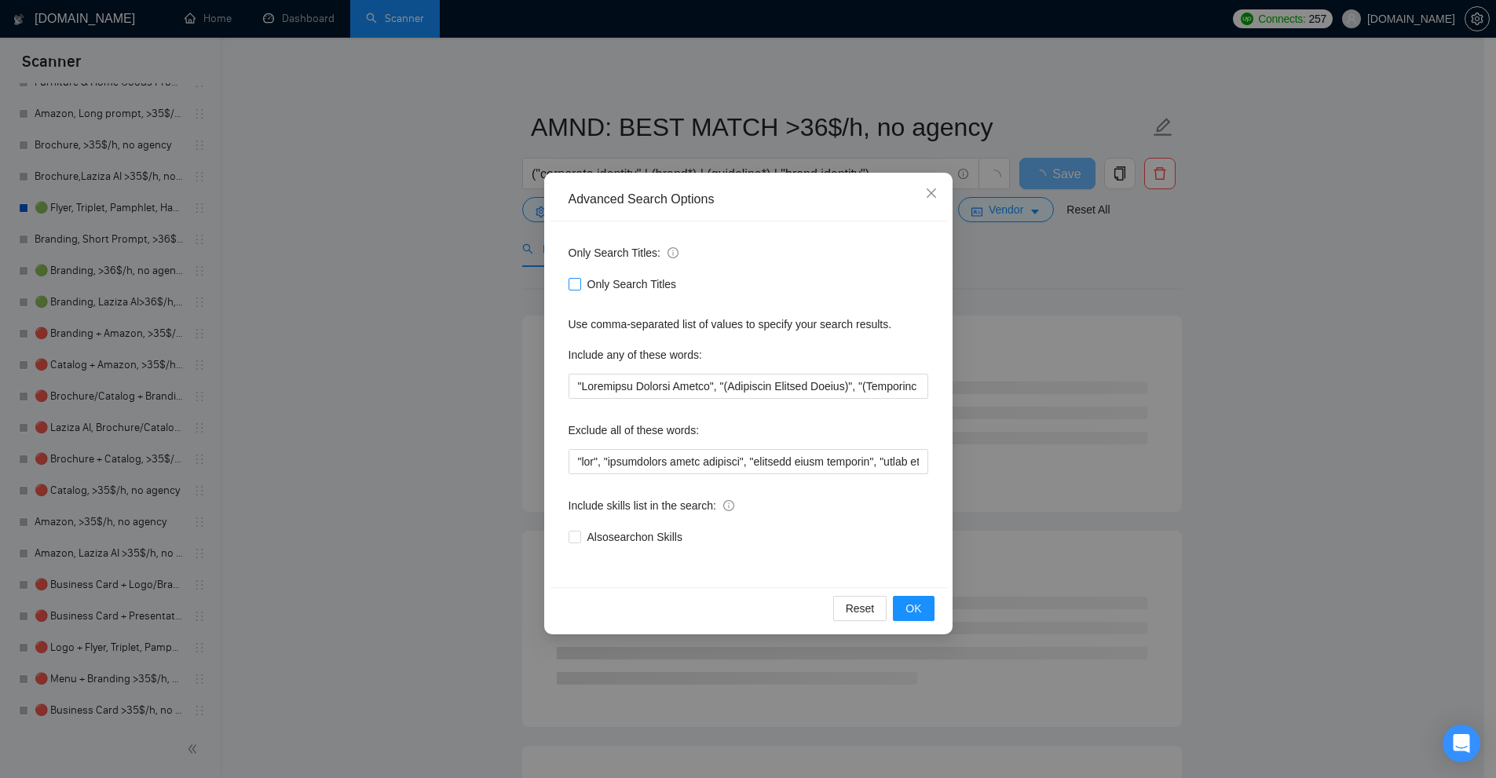
checkbox input "true"
click at [912, 610] on span "OK" at bounding box center [913, 608] width 16 height 17
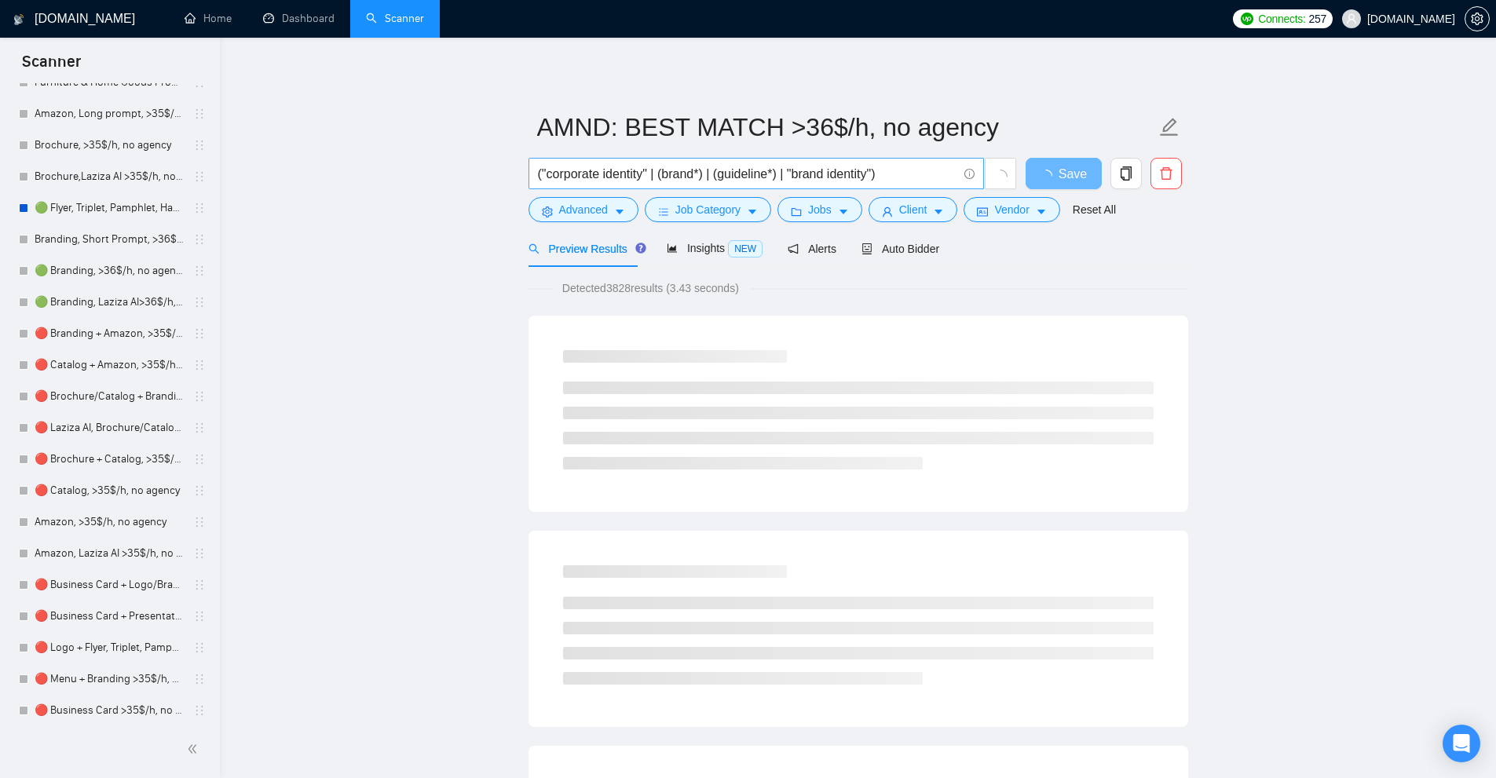
click at [908, 173] on input "("corporate identity" | (brand*) | (guideline*) | "brand identity")" at bounding box center [747, 174] width 419 height 20
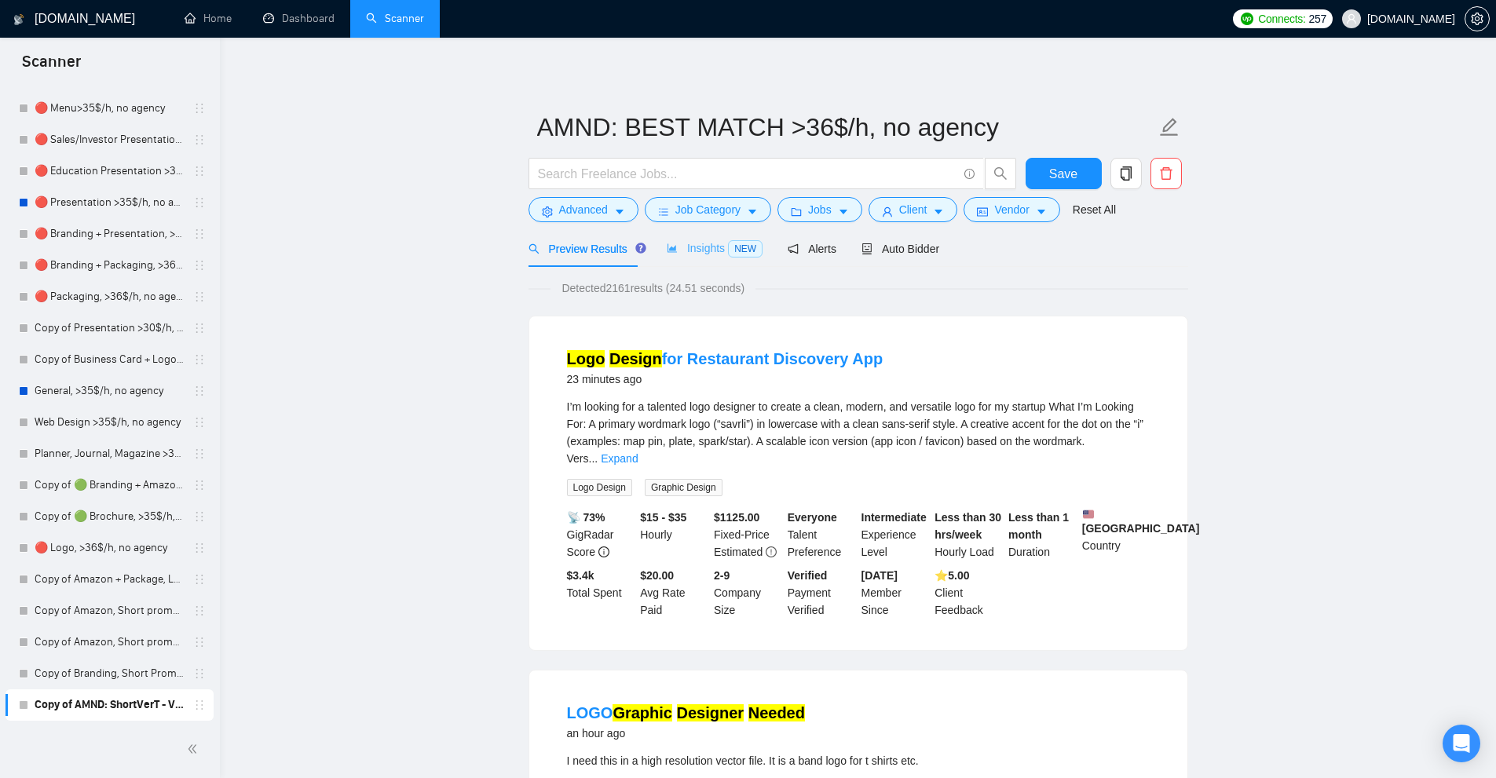
click at [734, 259] on div "Insights NEW" at bounding box center [715, 248] width 96 height 37
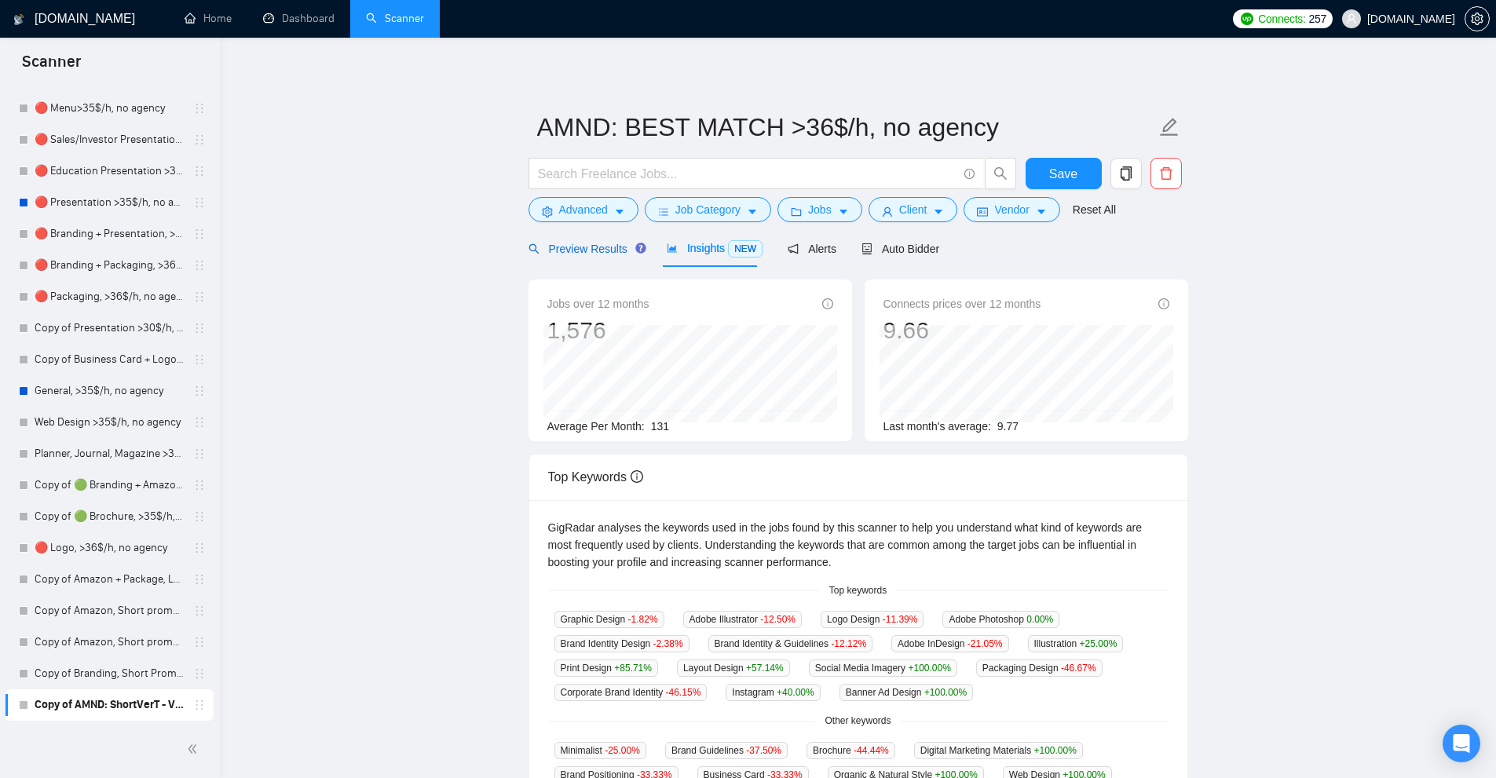
click at [610, 248] on span "Preview Results" at bounding box center [584, 249] width 113 height 13
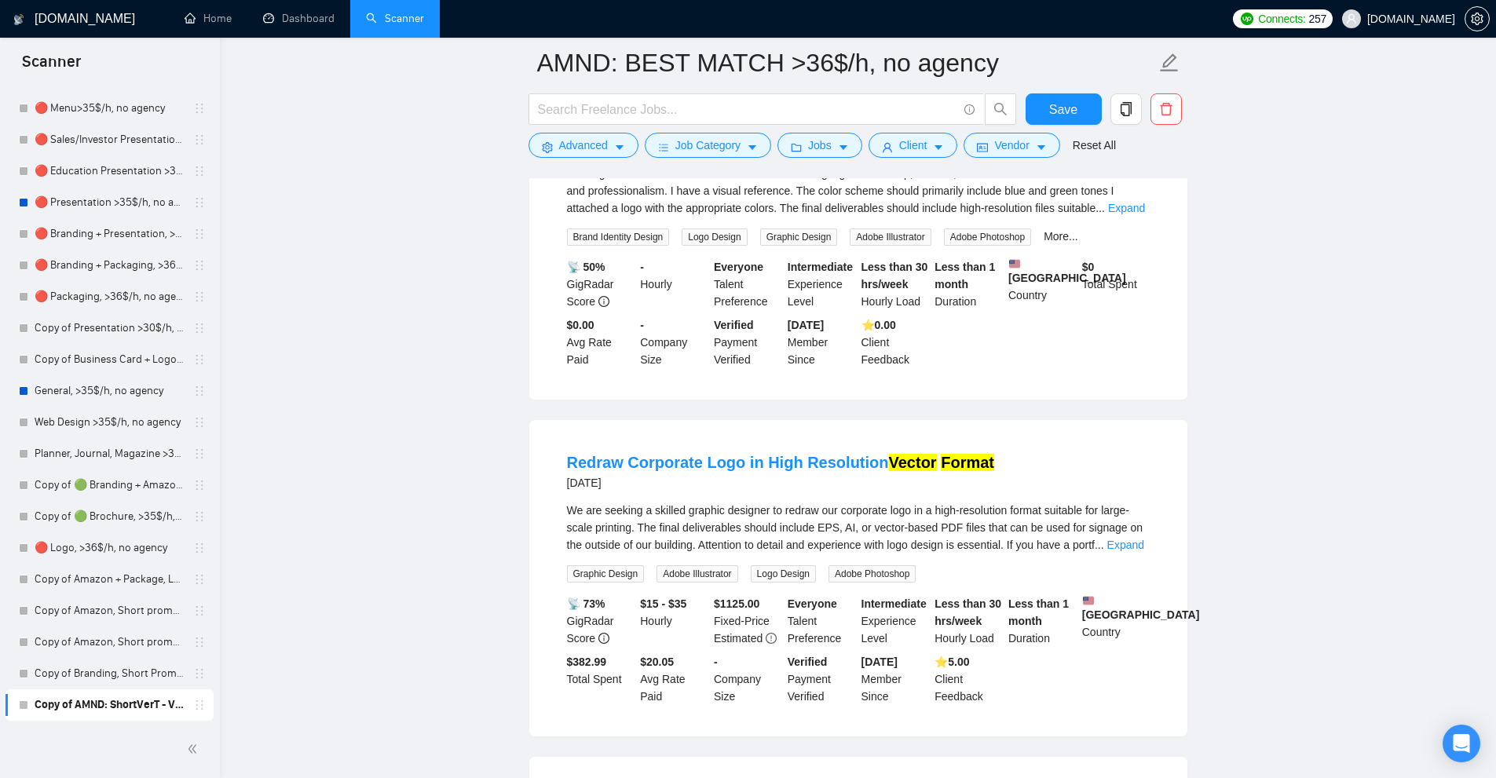
scroll to position [1728, 0]
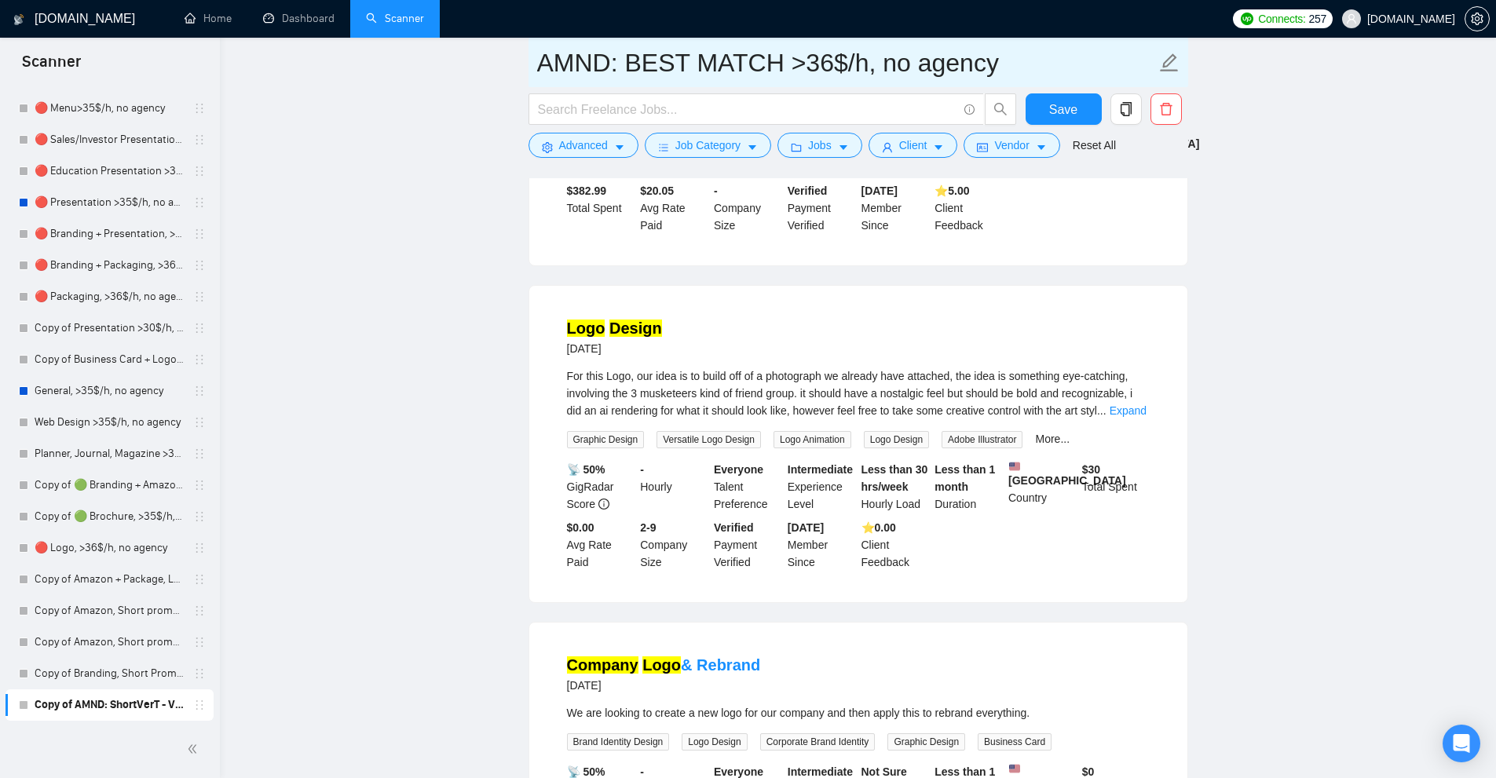
click at [633, 61] on input "AMND: BEST MATCH >36$/h, no agency" at bounding box center [846, 62] width 619 height 39
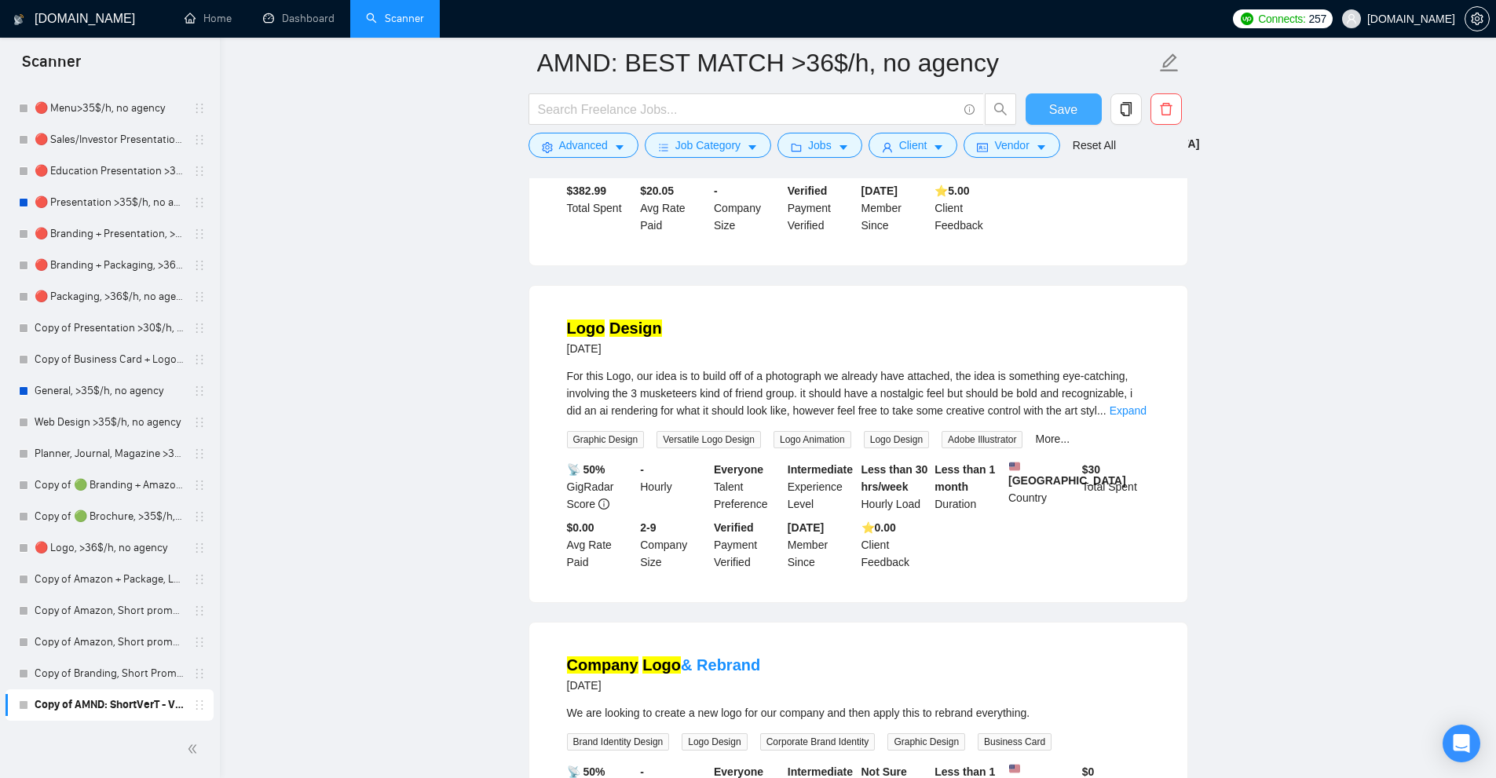
click at [1074, 110] on span "Save" at bounding box center [1063, 110] width 28 height 20
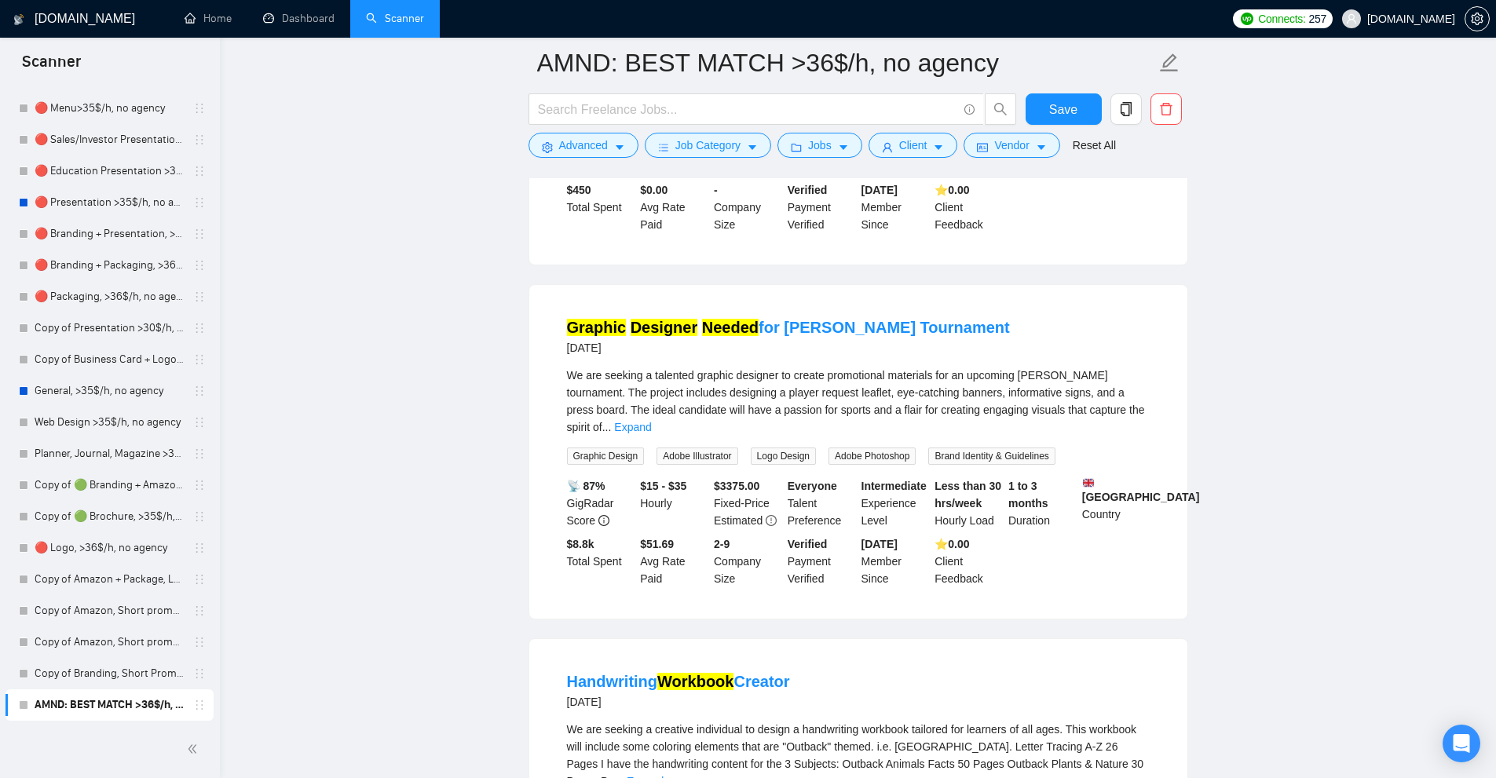
scroll to position [3036, 0]
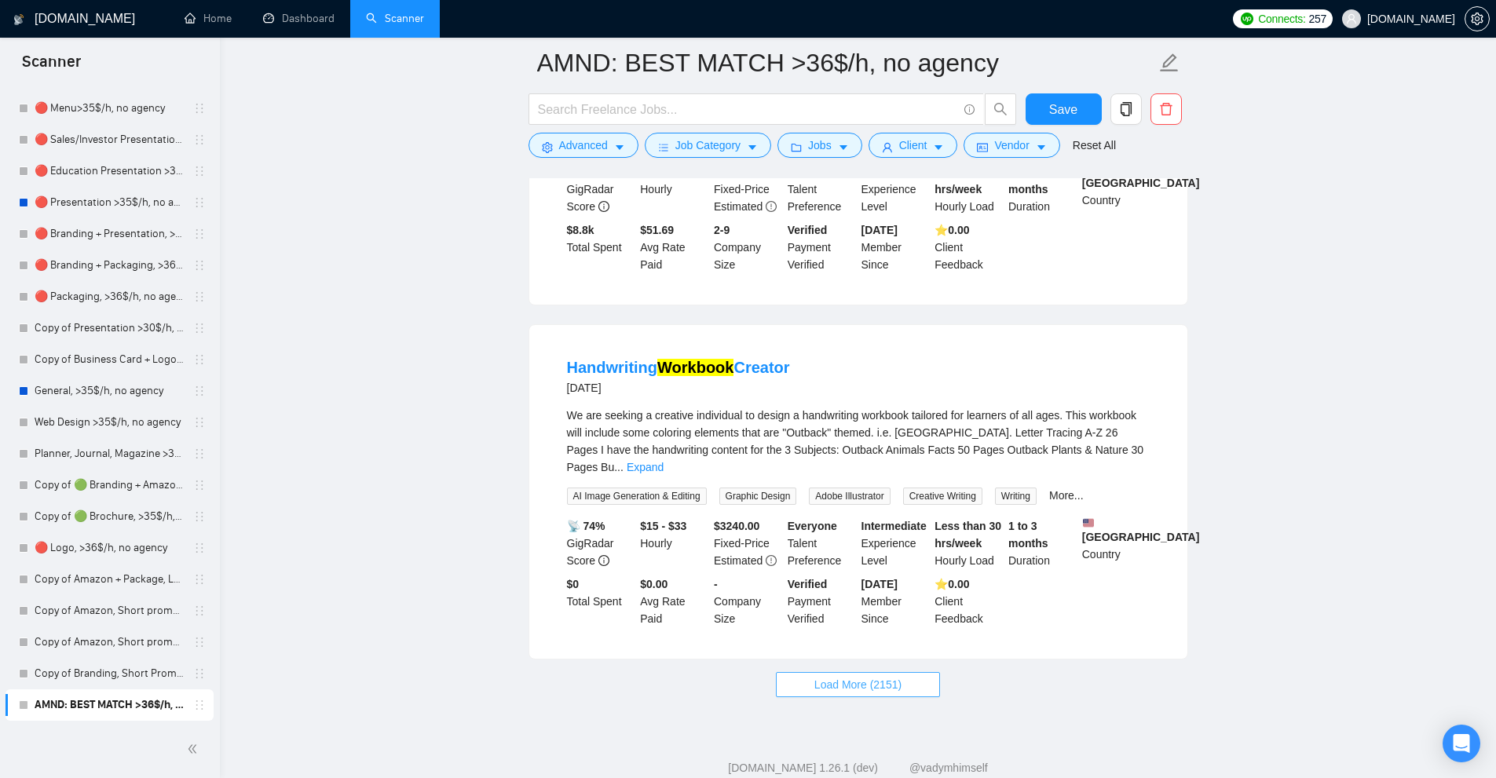
click at [909, 672] on button "Load More (2151)" at bounding box center [858, 684] width 164 height 25
click at [664, 461] on link "Expand" at bounding box center [645, 467] width 37 height 13
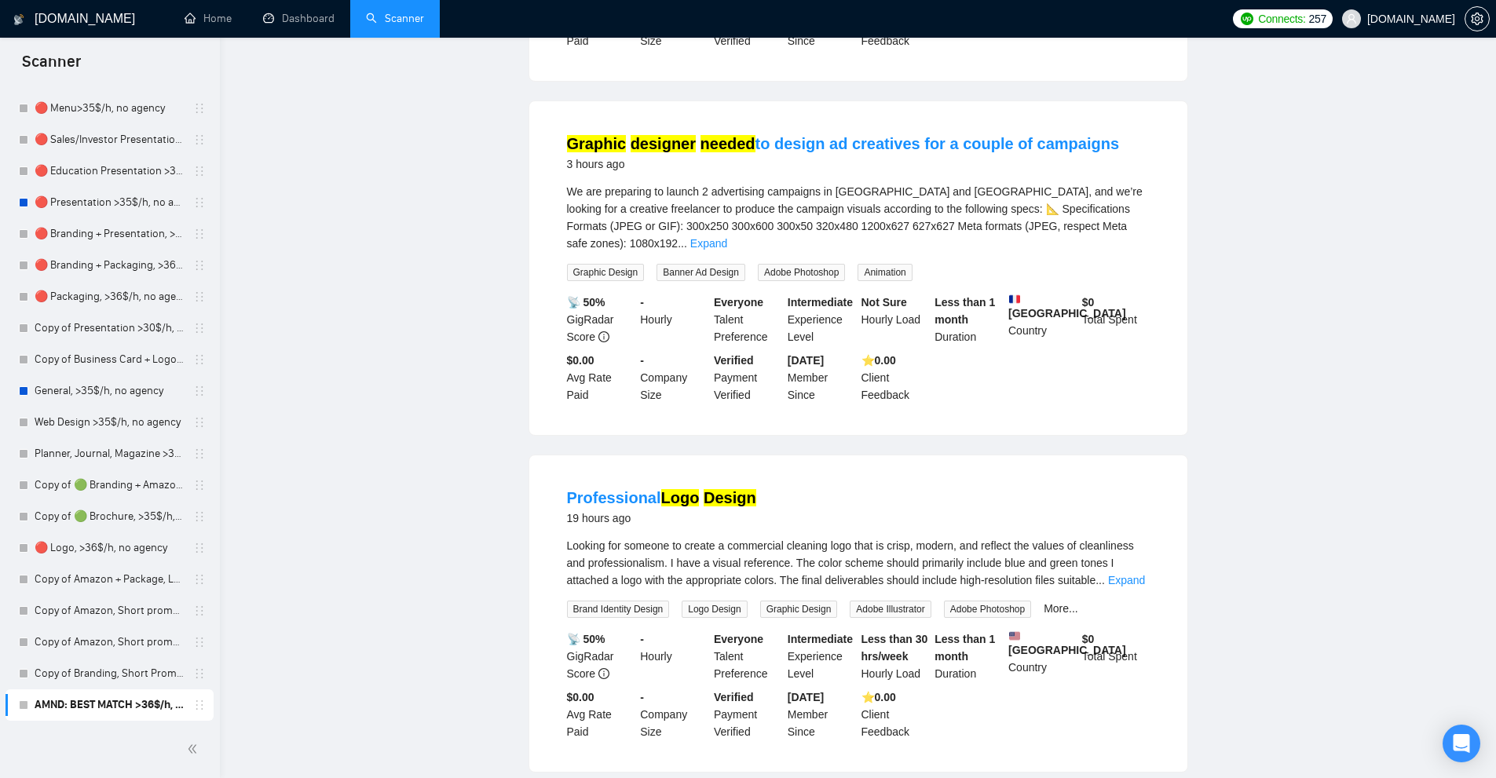
scroll to position [0, 0]
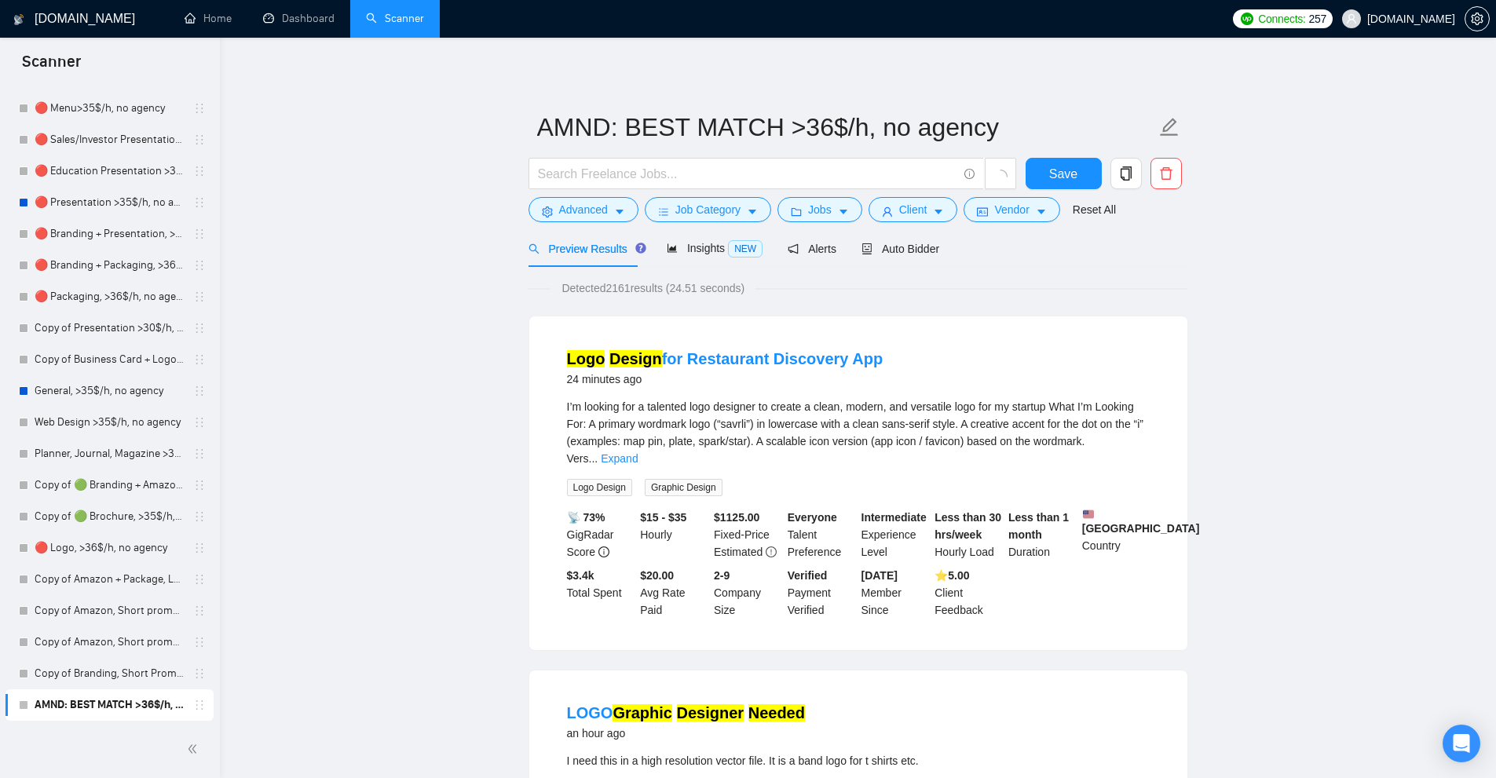
drag, startPoint x: 927, startPoint y: 354, endPoint x: 697, endPoint y: 338, distance: 231.4
click at [697, 338] on li "Logo Design for Restaurant Discovery App 24 minutes ago I’m looking for a talen…" at bounding box center [858, 483] width 620 height 296
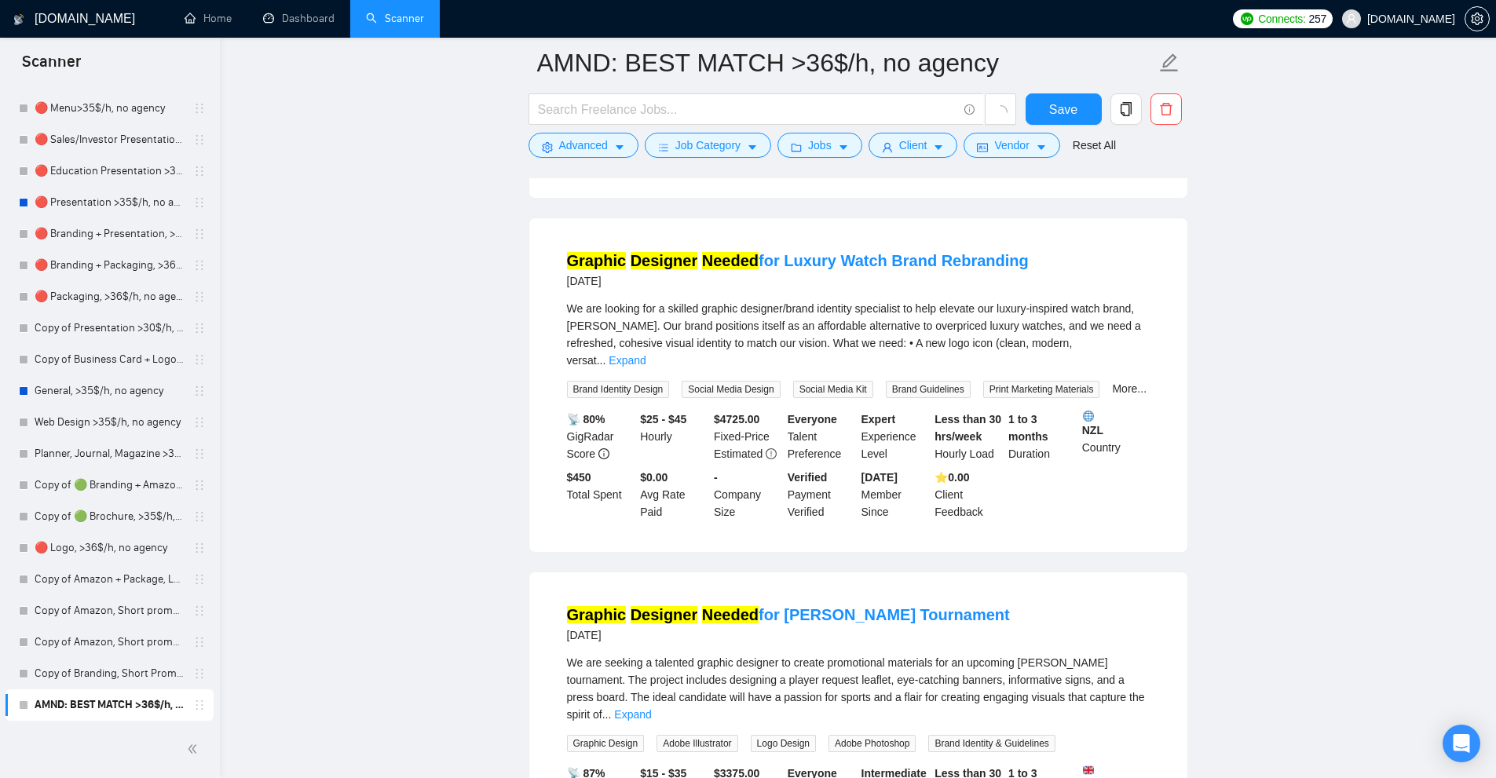
scroll to position [3070, 0]
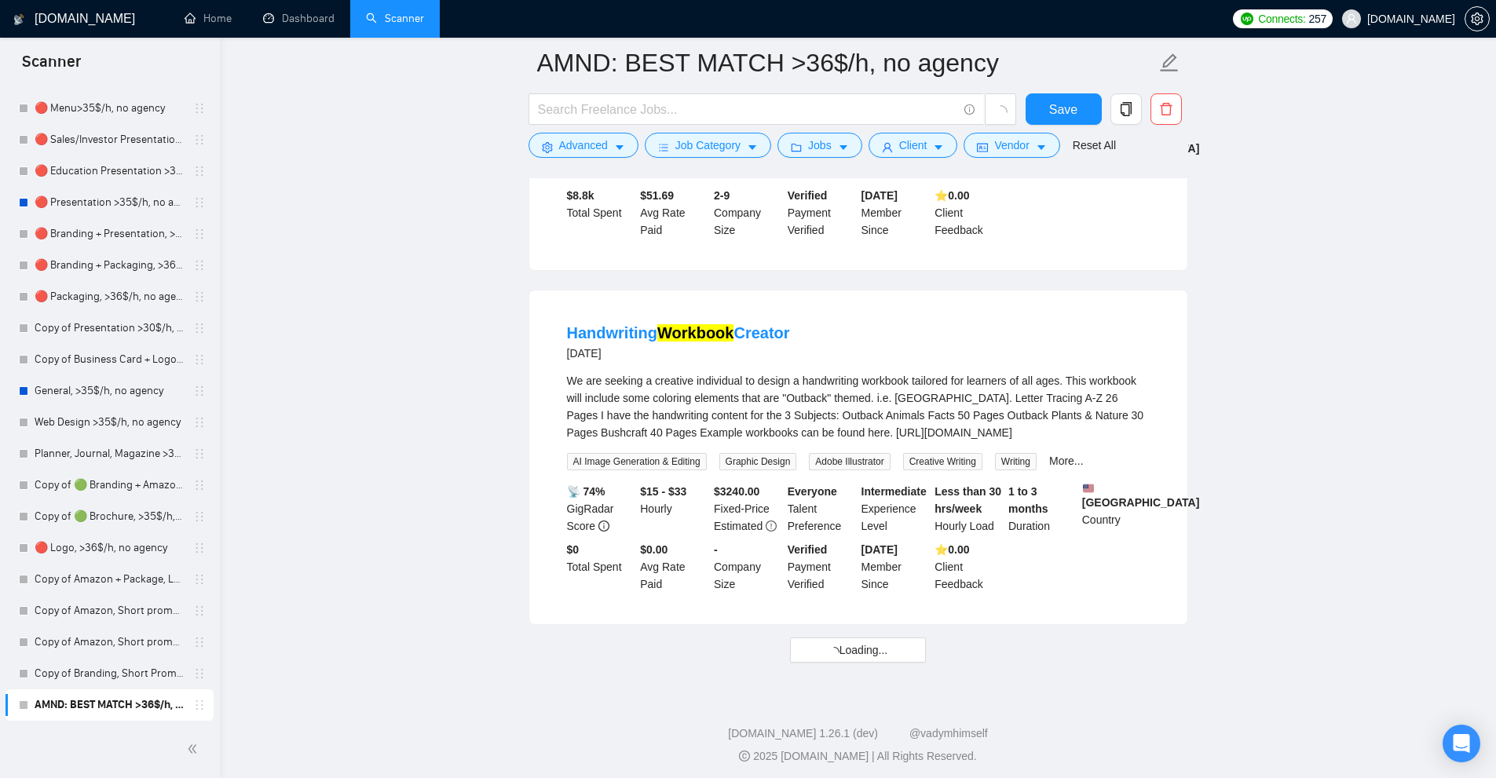
drag, startPoint x: 1147, startPoint y: 495, endPoint x: 1134, endPoint y: 569, distance: 75.0
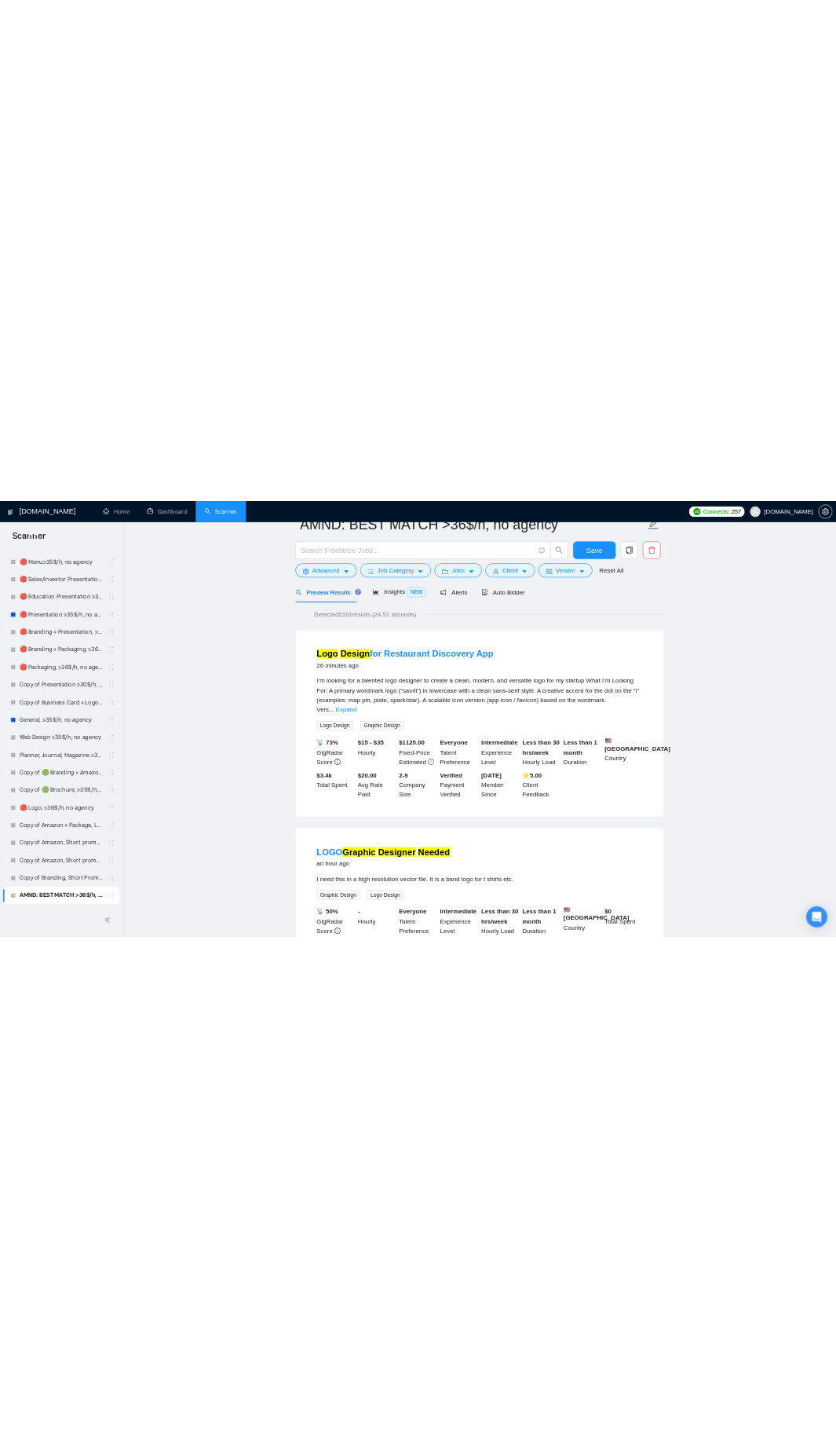
scroll to position [0, 0]
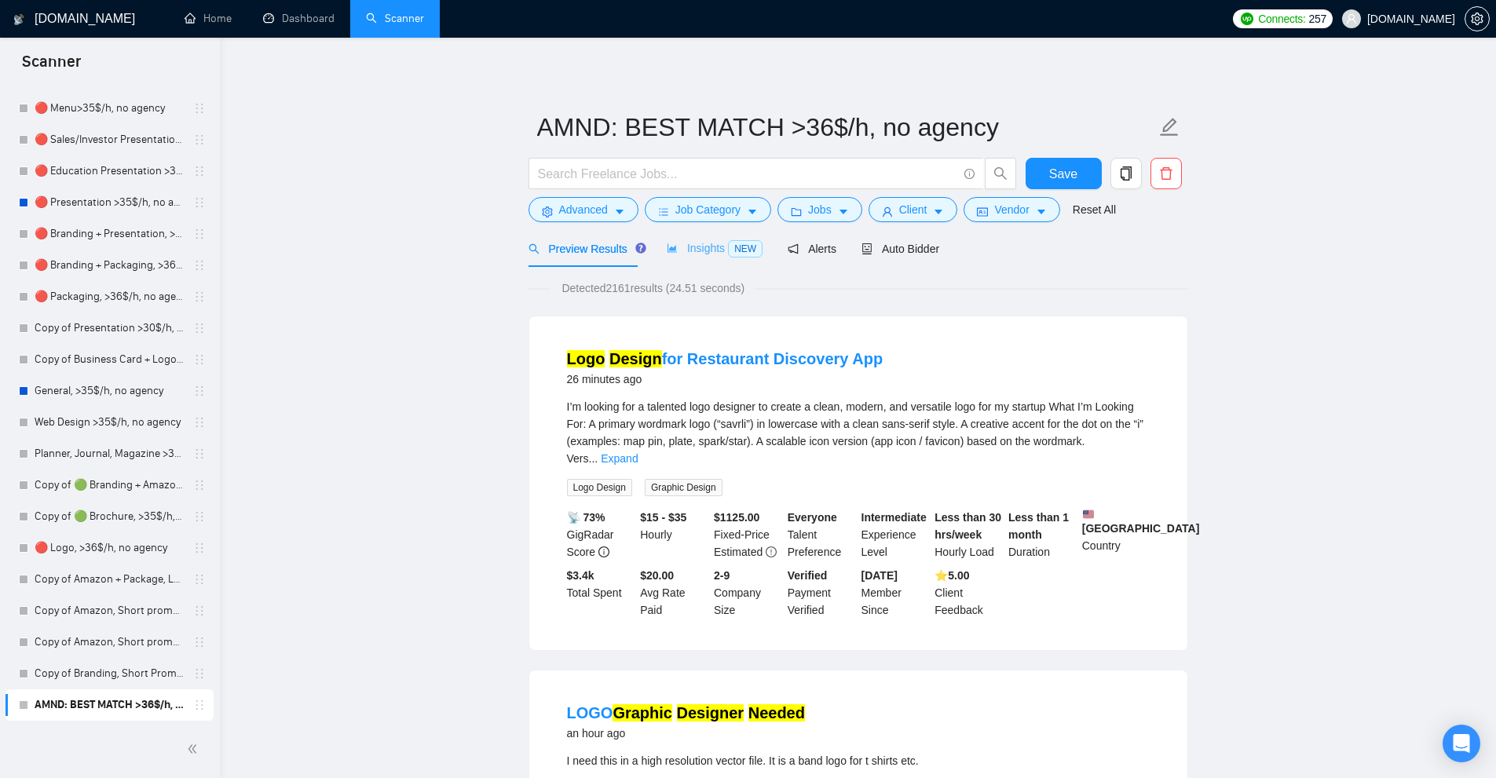
click at [690, 259] on div "Insights NEW" at bounding box center [715, 248] width 96 height 37
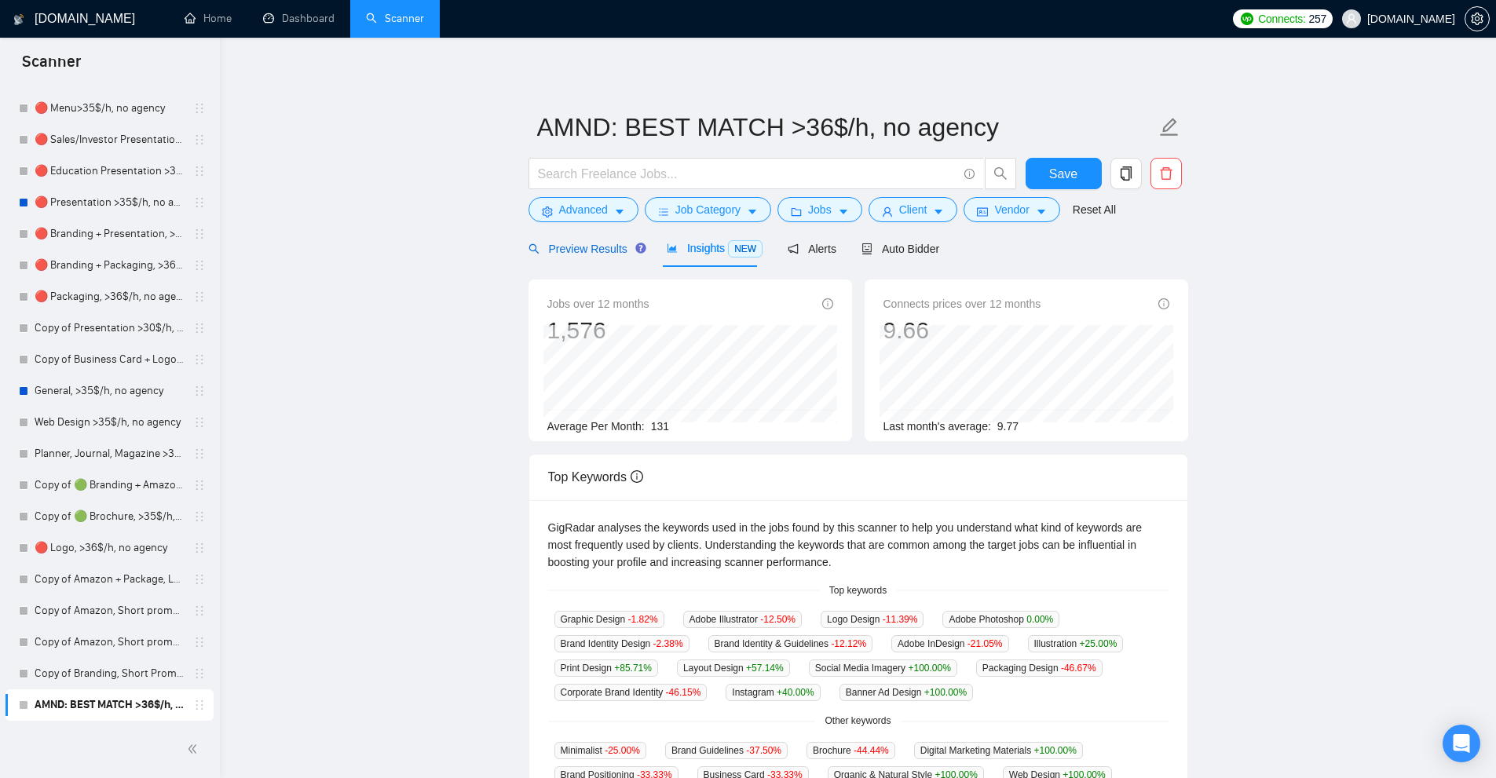
click at [566, 250] on span "Preview Results" at bounding box center [584, 249] width 113 height 13
